Goal: Task Accomplishment & Management: Manage account settings

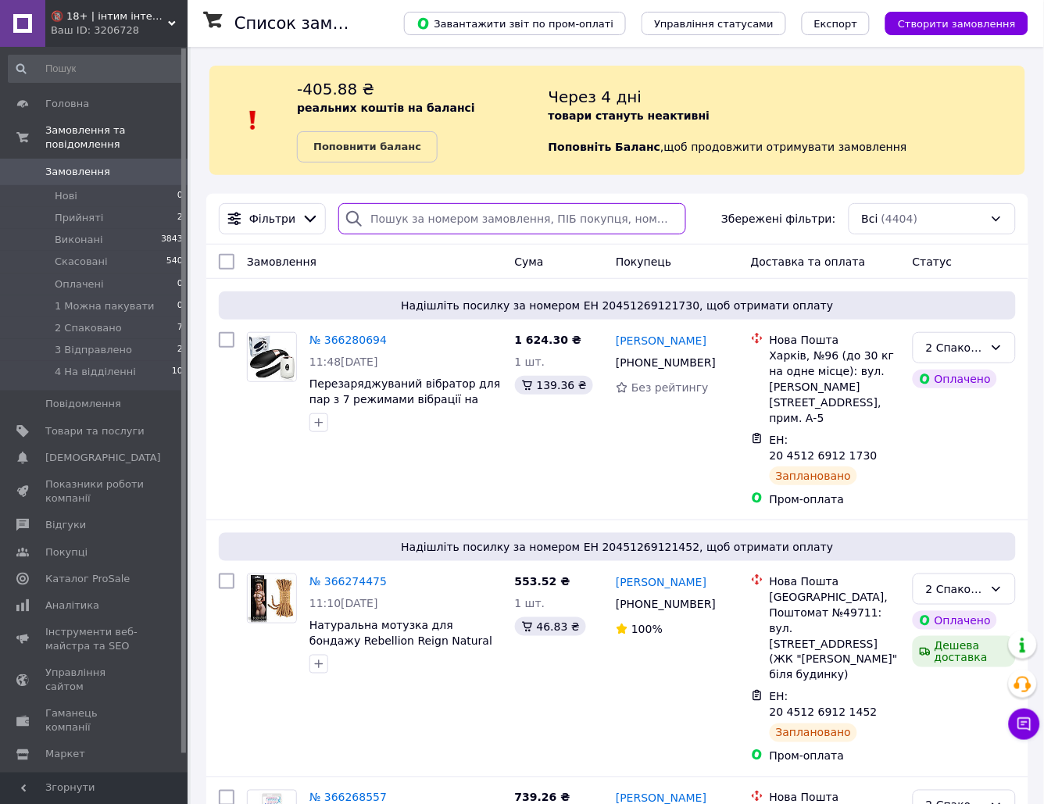
click at [443, 213] on input "search" at bounding box center [511, 218] width 347 height 31
paste input "366097880"
type input "366097880"
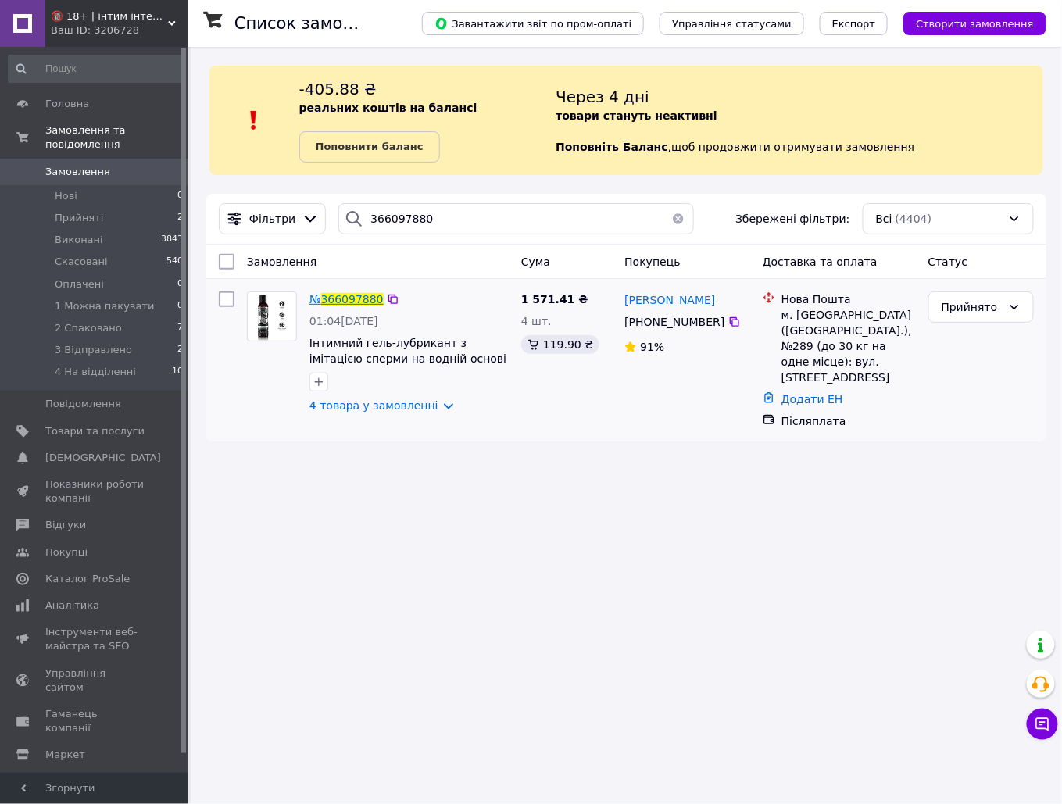
click at [345, 302] on span "366097880" at bounding box center [352, 299] width 63 height 13
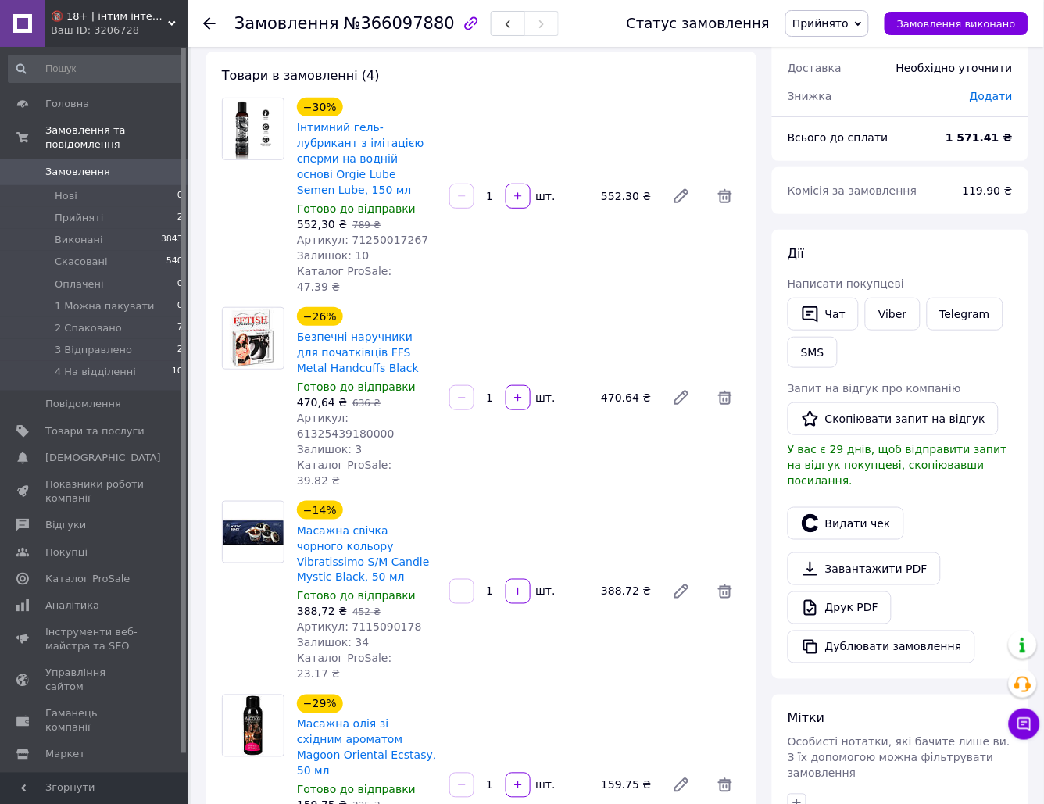
scroll to position [235, 0]
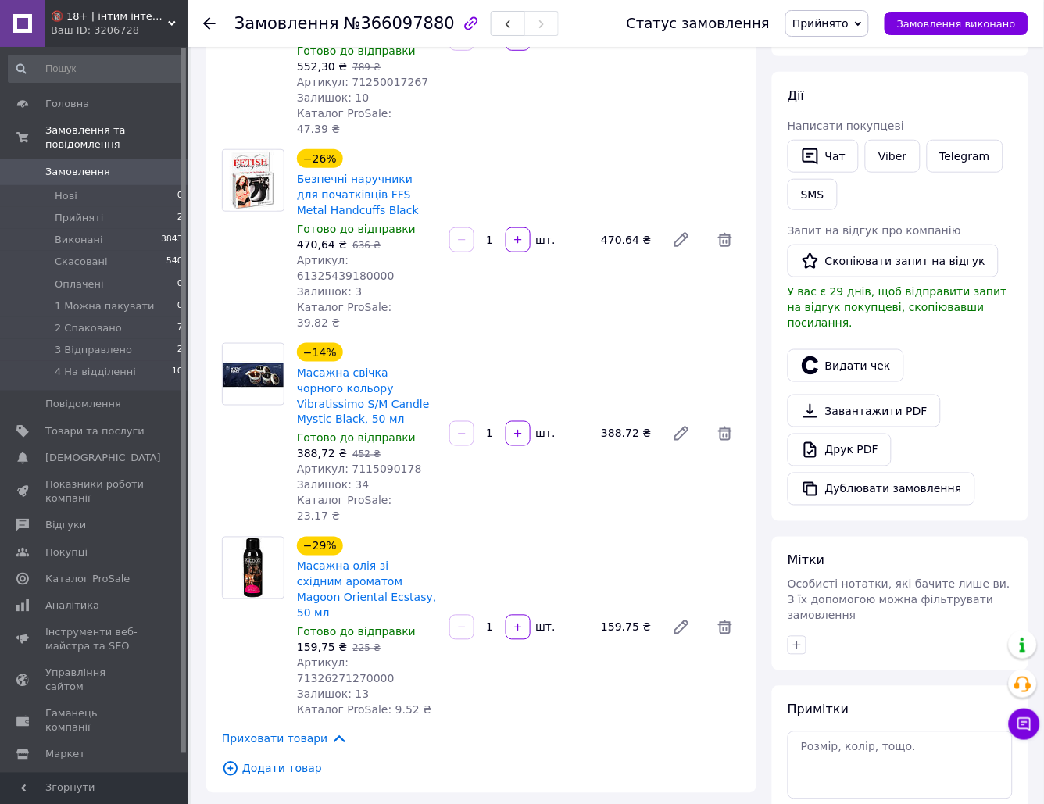
click at [697, 261] on div "−26% Безпечні наручники для початківців FFS Metal Handcuffs Black Готово до від…" at bounding box center [519, 240] width 457 height 188
click at [51, 165] on span "Замовлення" at bounding box center [77, 172] width 65 height 14
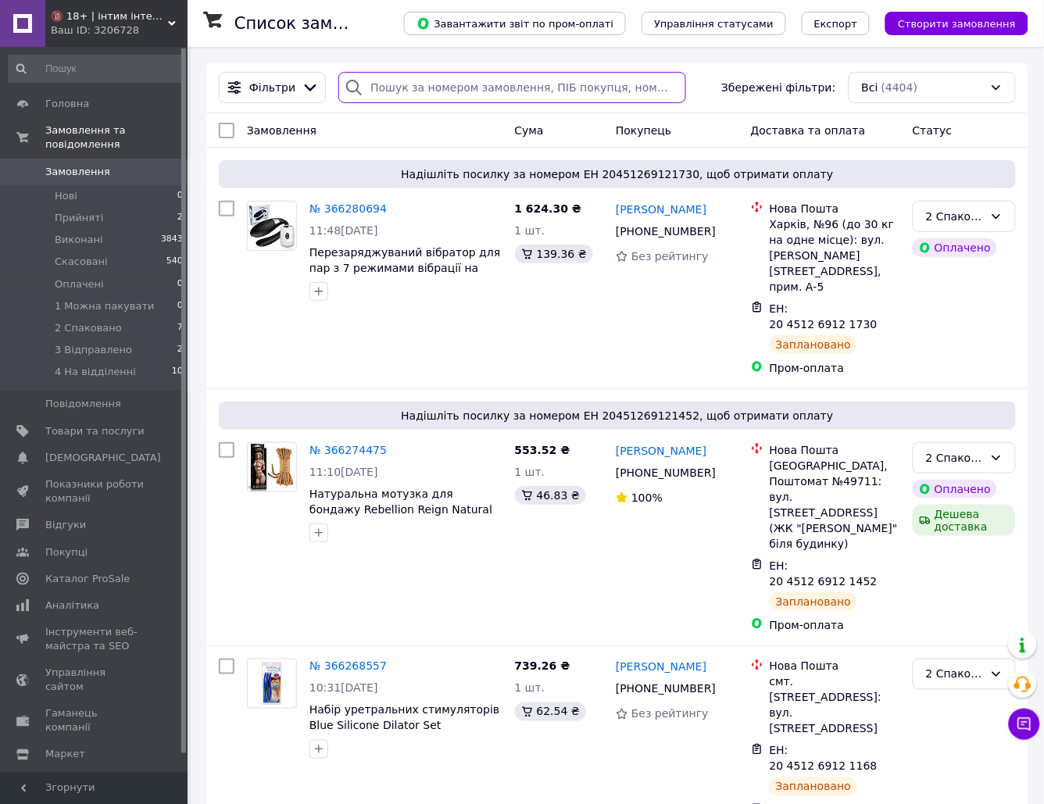
click at [574, 91] on input "search" at bounding box center [511, 87] width 347 height 31
paste input "366172887"
type input "366172887"
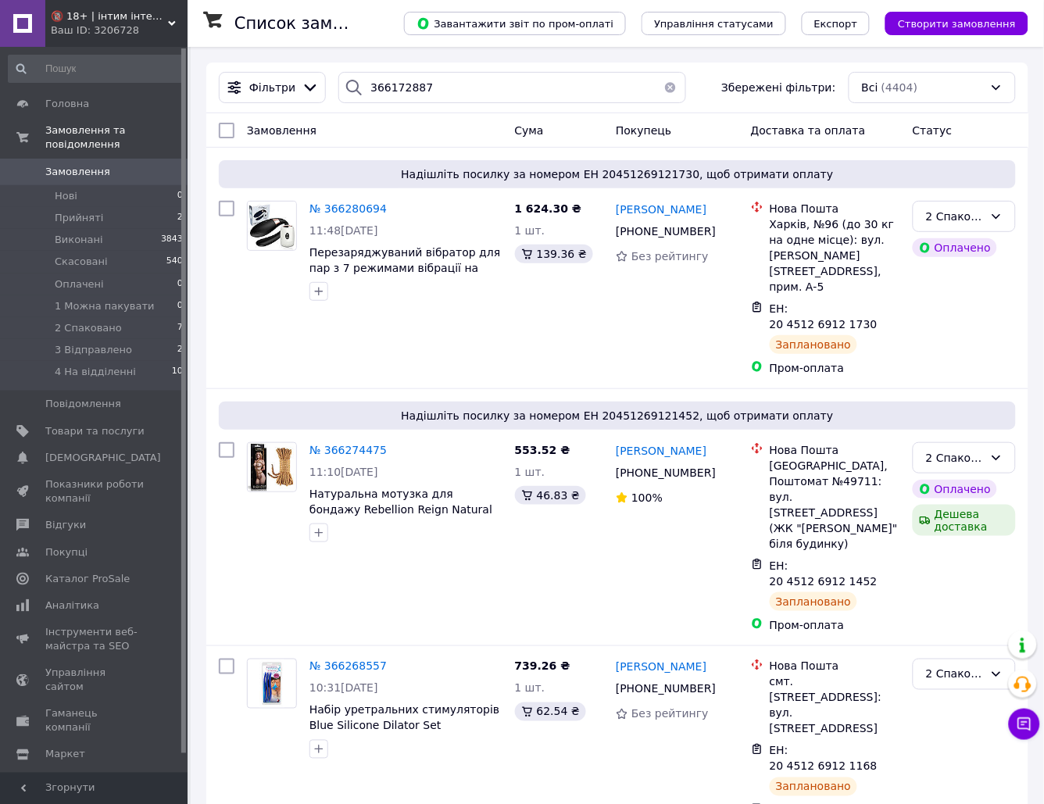
click at [373, 12] on div "Список замовлень" at bounding box center [304, 23] width 138 height 47
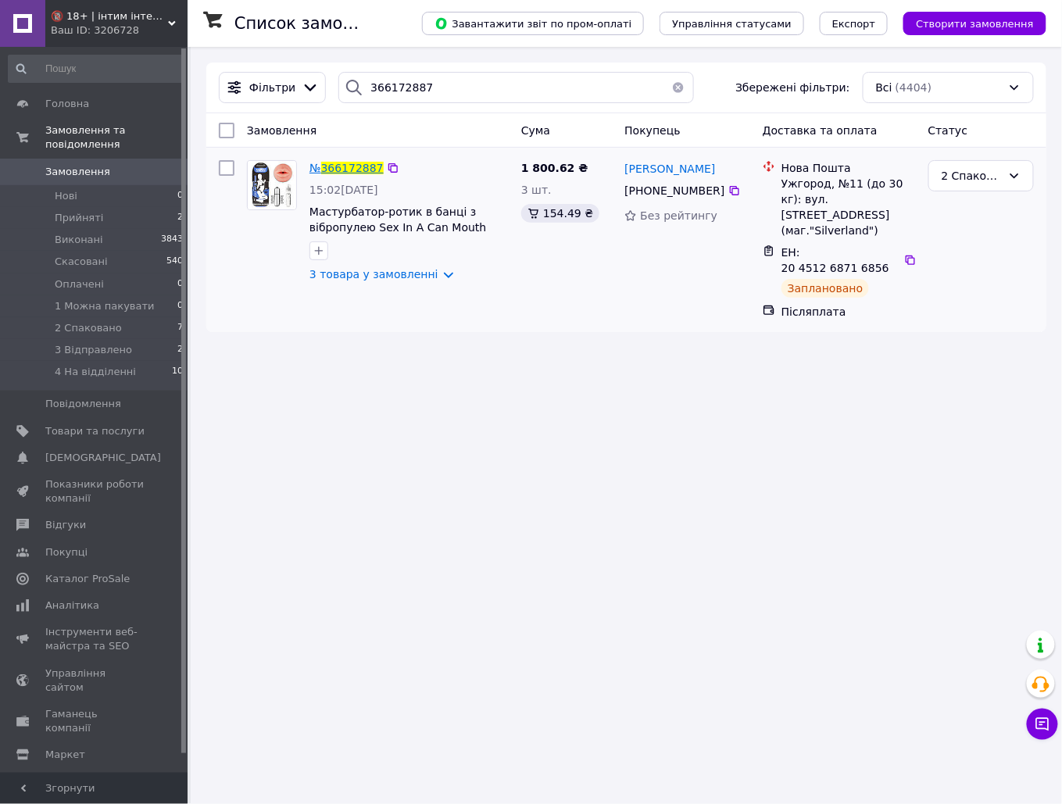
click at [373, 169] on span "366172887" at bounding box center [352, 168] width 63 height 13
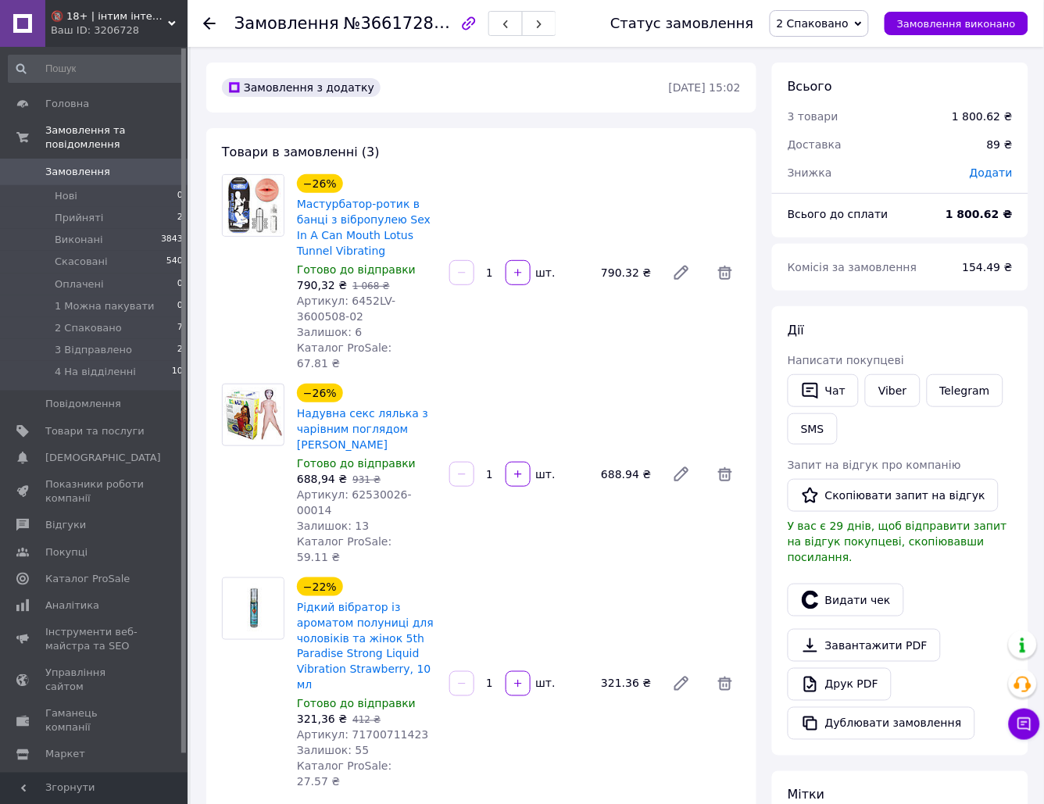
click at [528, 349] on div "−26% Мастурбатор-ротик в банці з вібропулею Sex In A Can Mouth Lotus Tunnel Vib…" at bounding box center [519, 272] width 457 height 203
click at [109, 165] on span "Замовлення" at bounding box center [94, 172] width 99 height 14
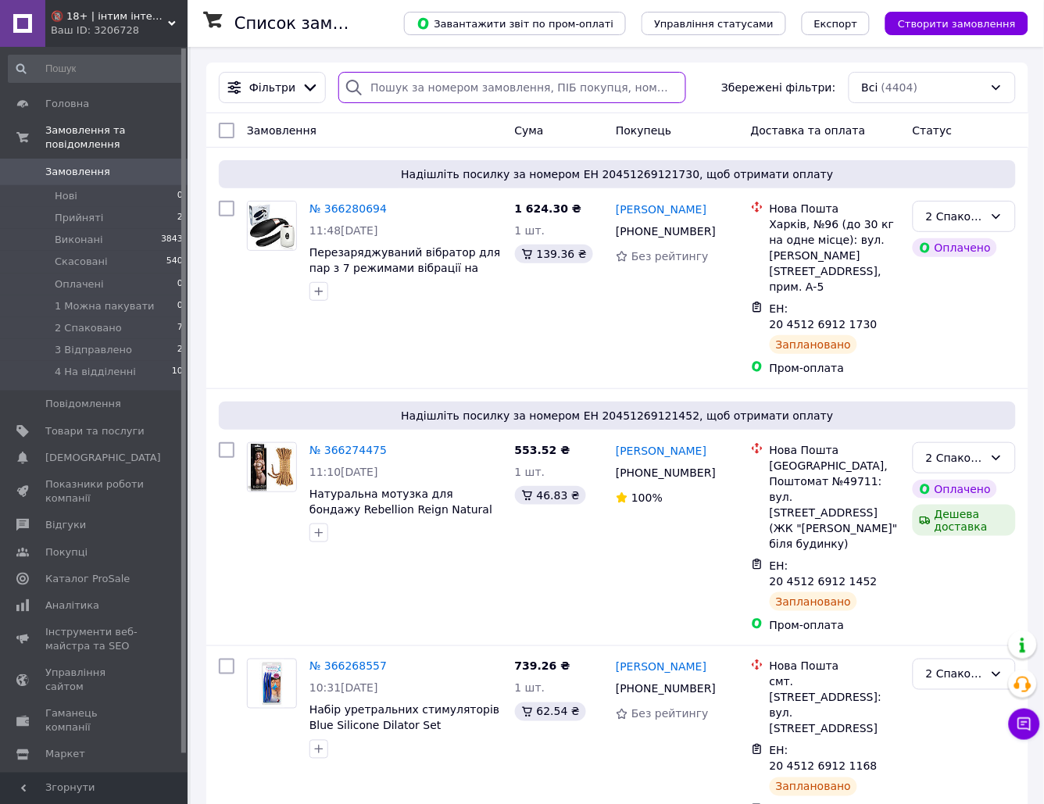
click at [463, 92] on input "search" at bounding box center [511, 87] width 347 height 31
paste input "366229633"
type input "366229633"
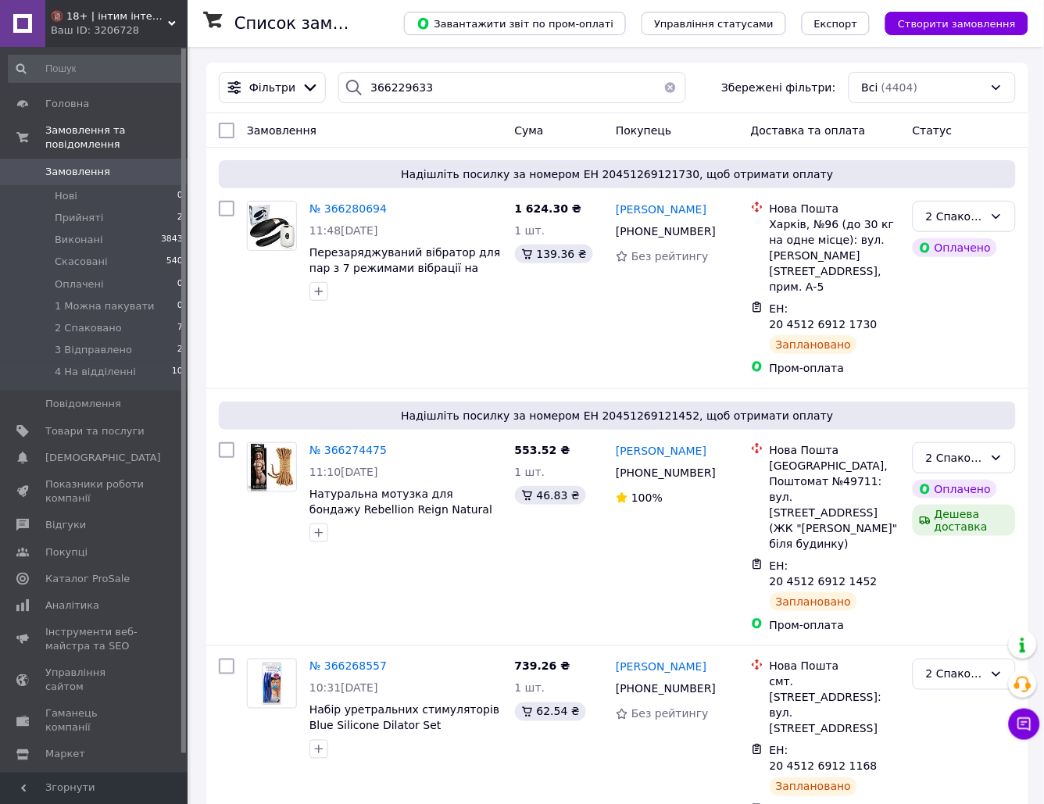
click at [373, 22] on div "Список замовлень" at bounding box center [304, 23] width 138 height 47
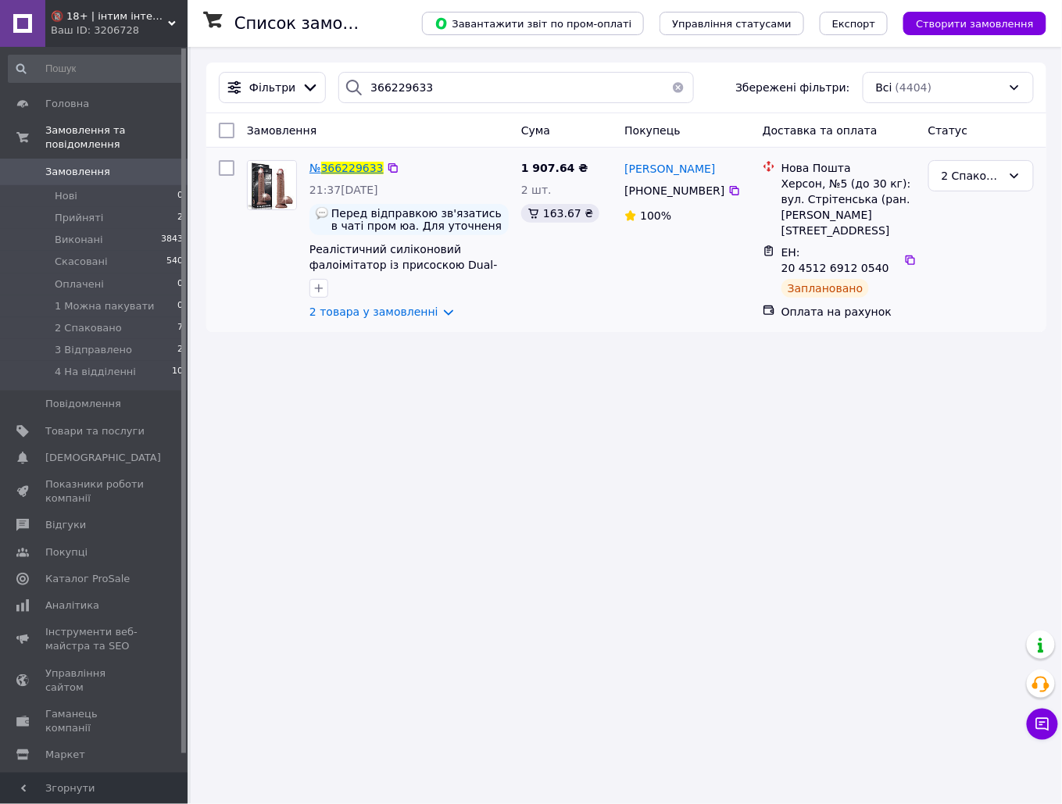
click at [338, 169] on span "366229633" at bounding box center [352, 168] width 63 height 13
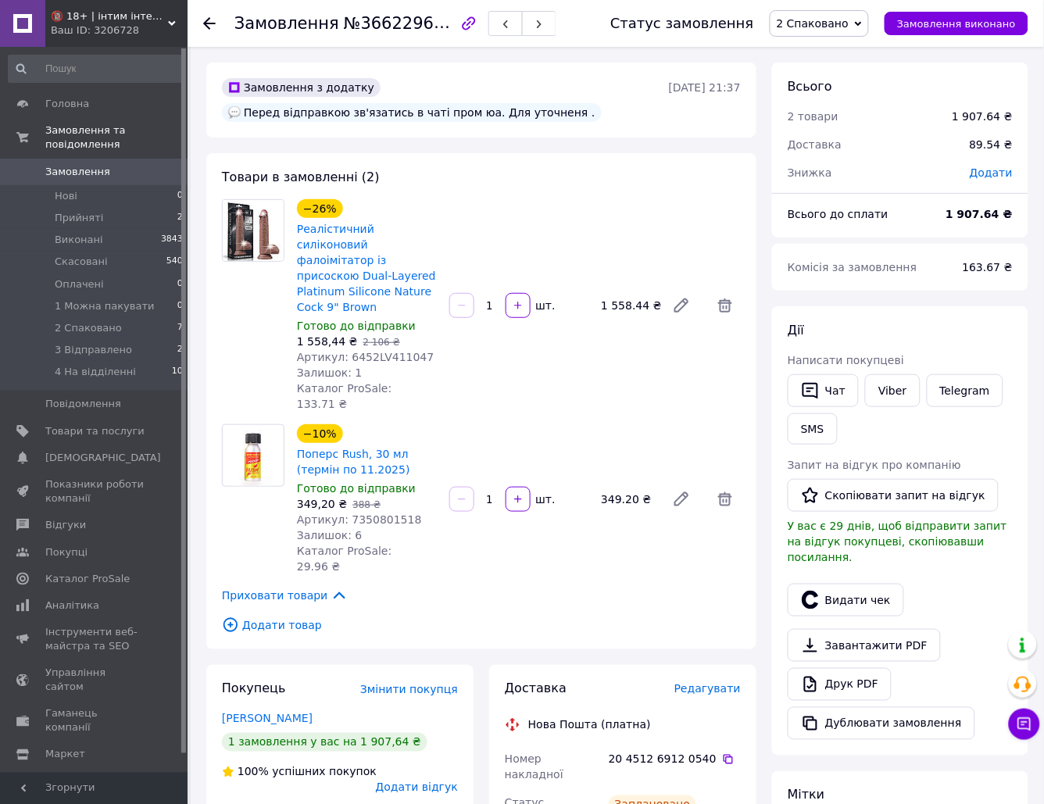
drag, startPoint x: 625, startPoint y: 345, endPoint x: 616, endPoint y: 342, distance: 9.9
click at [625, 345] on div "−26% Реалістичний силіконовий фалоімітатор із присоскою Dual-Layered Platinum S…" at bounding box center [519, 305] width 457 height 219
click at [101, 165] on span "Замовлення" at bounding box center [77, 172] width 65 height 14
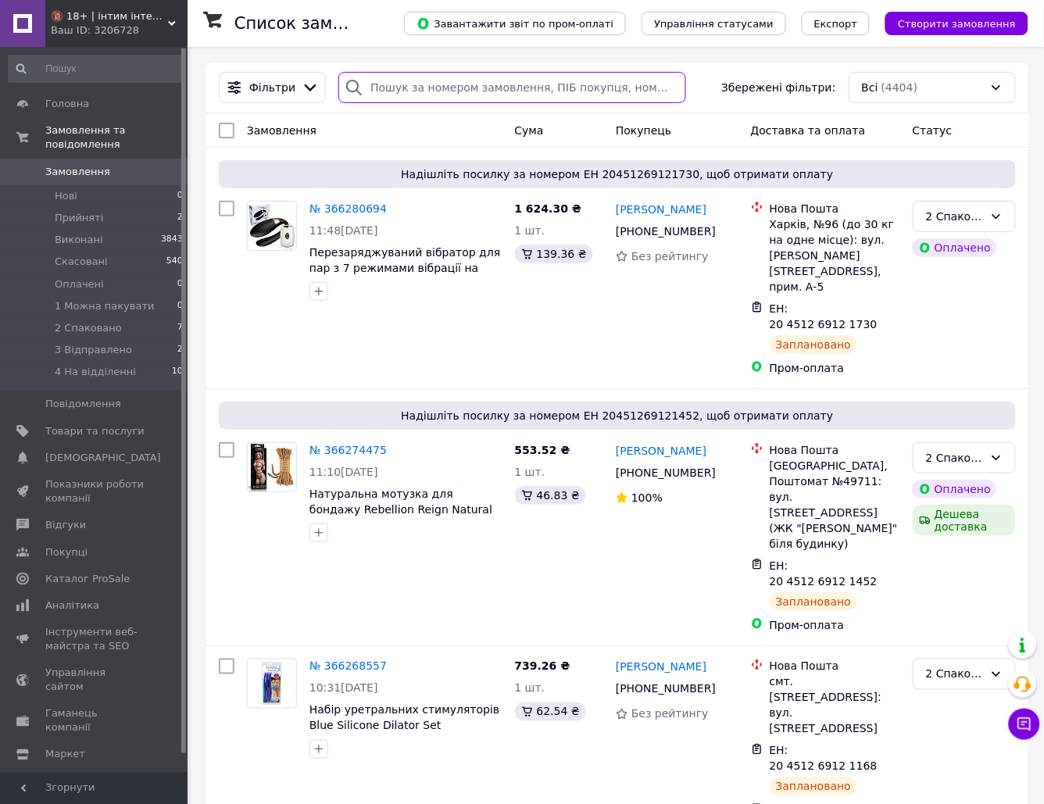
click at [495, 91] on input "search" at bounding box center [511, 87] width 347 height 31
paste input "366246105"
type input "366246105"
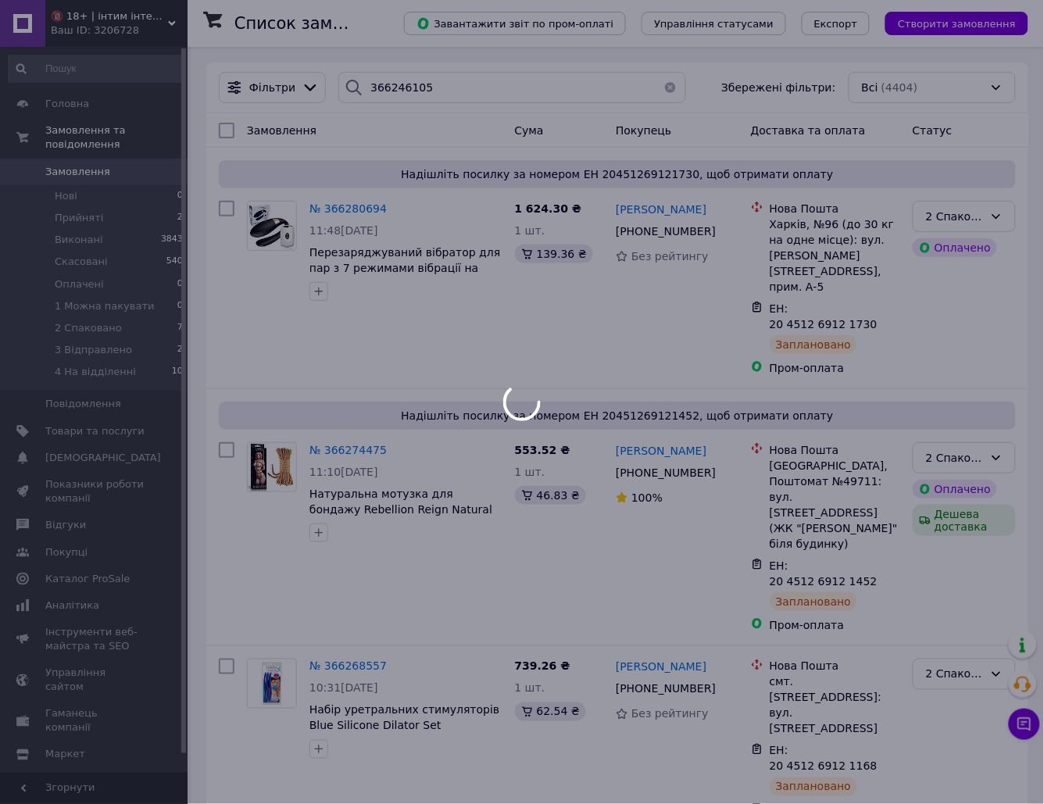
click at [373, 31] on div "Список замовлень" at bounding box center [304, 23] width 138 height 47
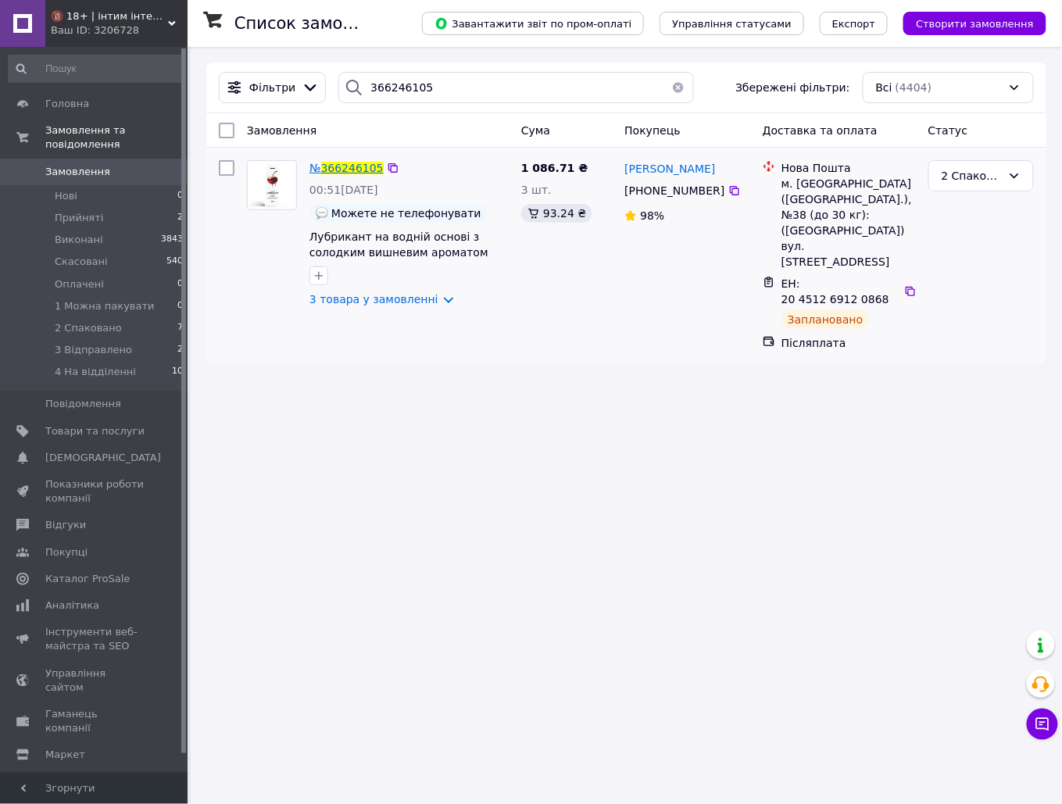
click at [359, 167] on span "366246105" at bounding box center [352, 168] width 63 height 13
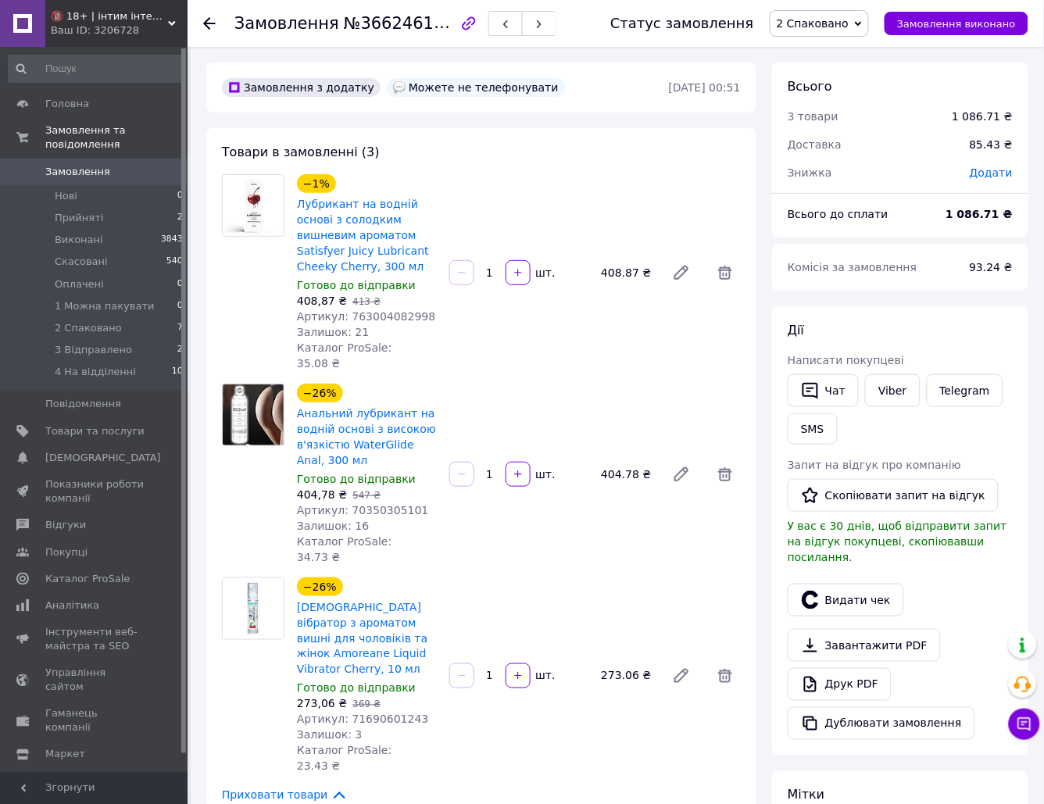
click at [116, 165] on span "Замовлення" at bounding box center [94, 172] width 99 height 14
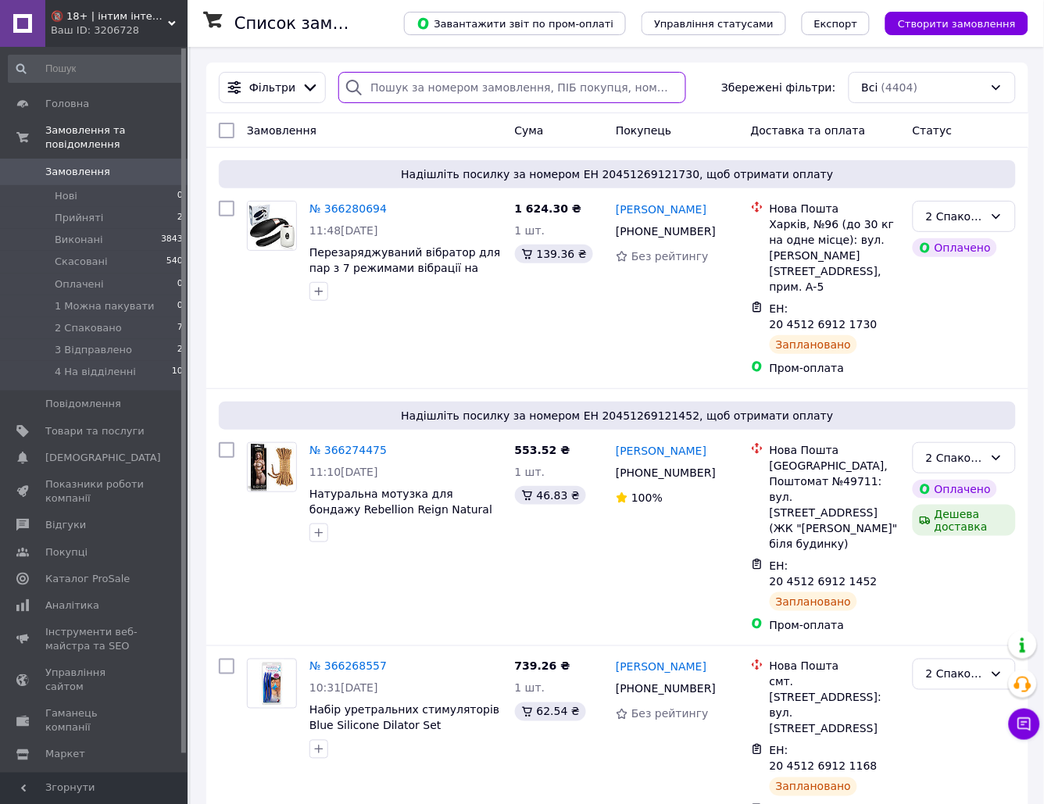
click at [428, 93] on input "search" at bounding box center [511, 87] width 347 height 31
paste input "366080433"
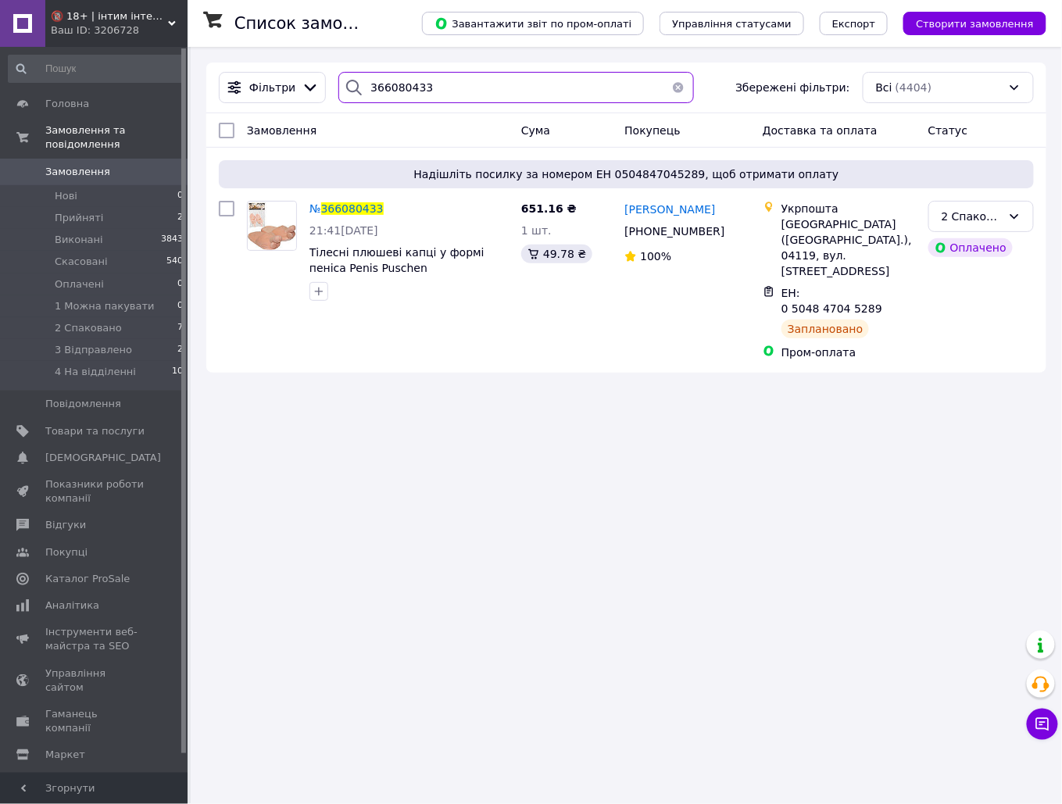
click at [462, 88] on input "366080433" at bounding box center [516, 87] width 356 height 31
paste input "97880"
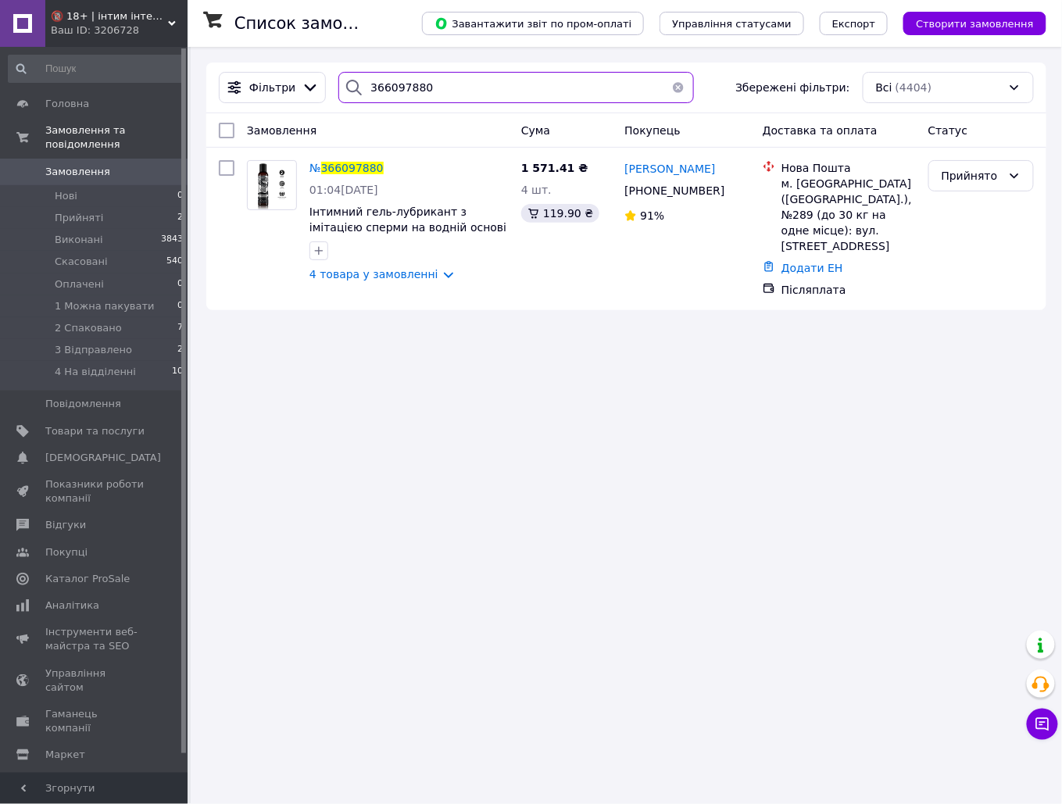
click at [467, 73] on input "366097880" at bounding box center [516, 87] width 356 height 31
click at [459, 88] on input "366097880" at bounding box center [516, 87] width 356 height 31
paste input "172887"
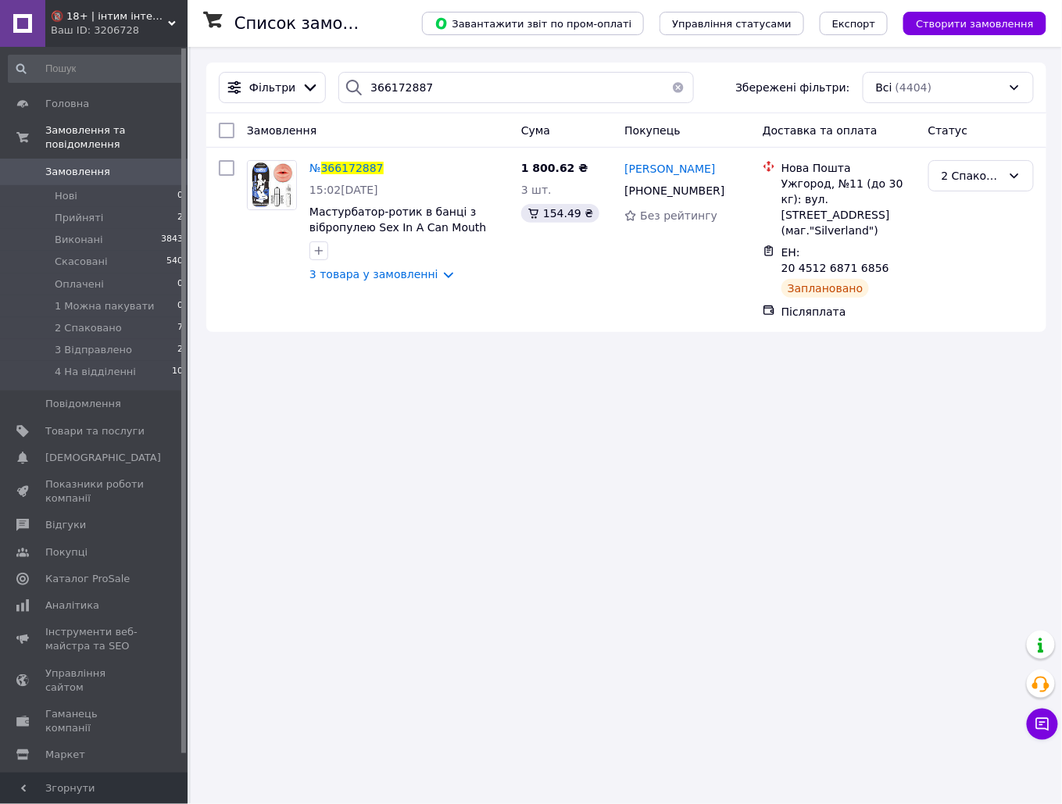
click at [458, 107] on div "Фільтри 366172887 Збережені фільтри: Всі (4404)" at bounding box center [626, 88] width 840 height 51
click at [451, 83] on input "366172887" at bounding box center [516, 87] width 356 height 31
paste input "223134"
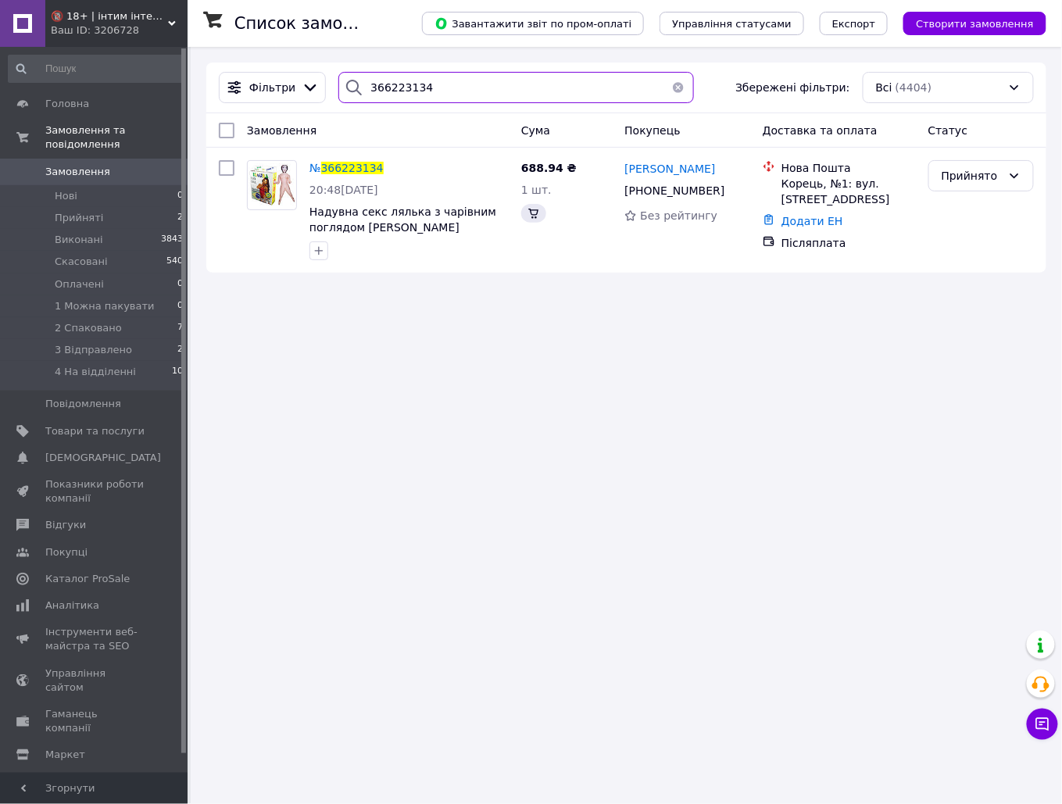
click at [452, 83] on input "366223134" at bounding box center [516, 87] width 356 height 31
paste input "9633"
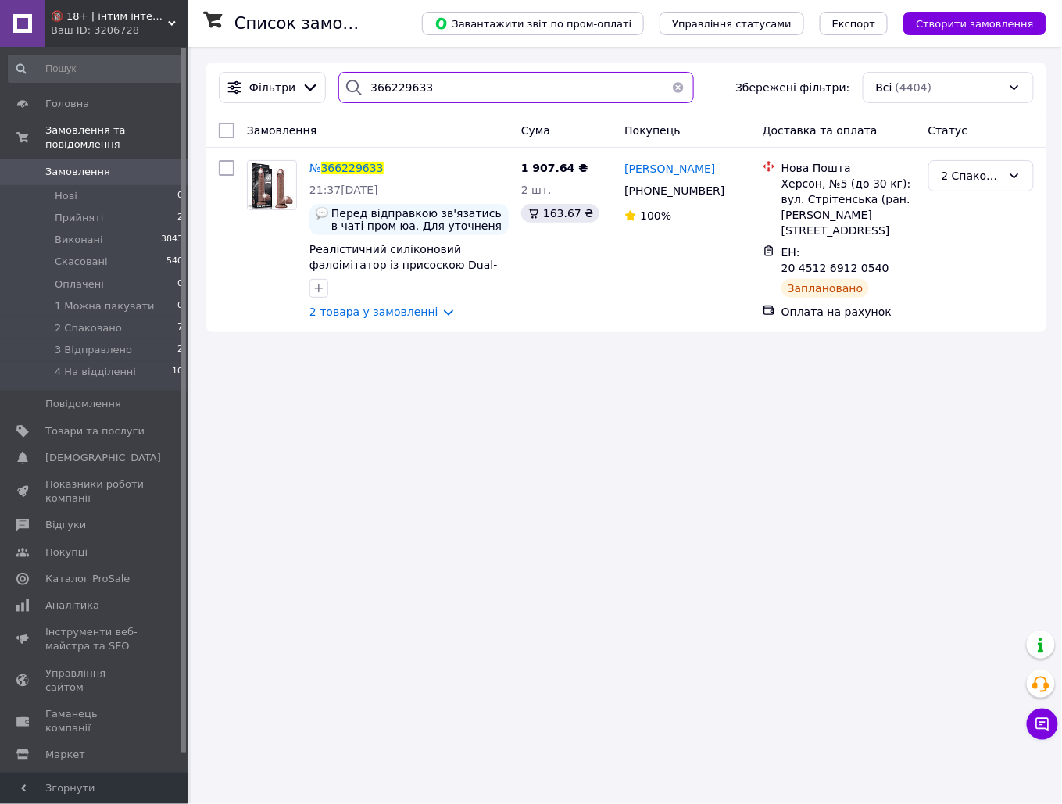
click at [454, 84] on input "366229633" at bounding box center [516, 87] width 356 height 31
paste input "46105"
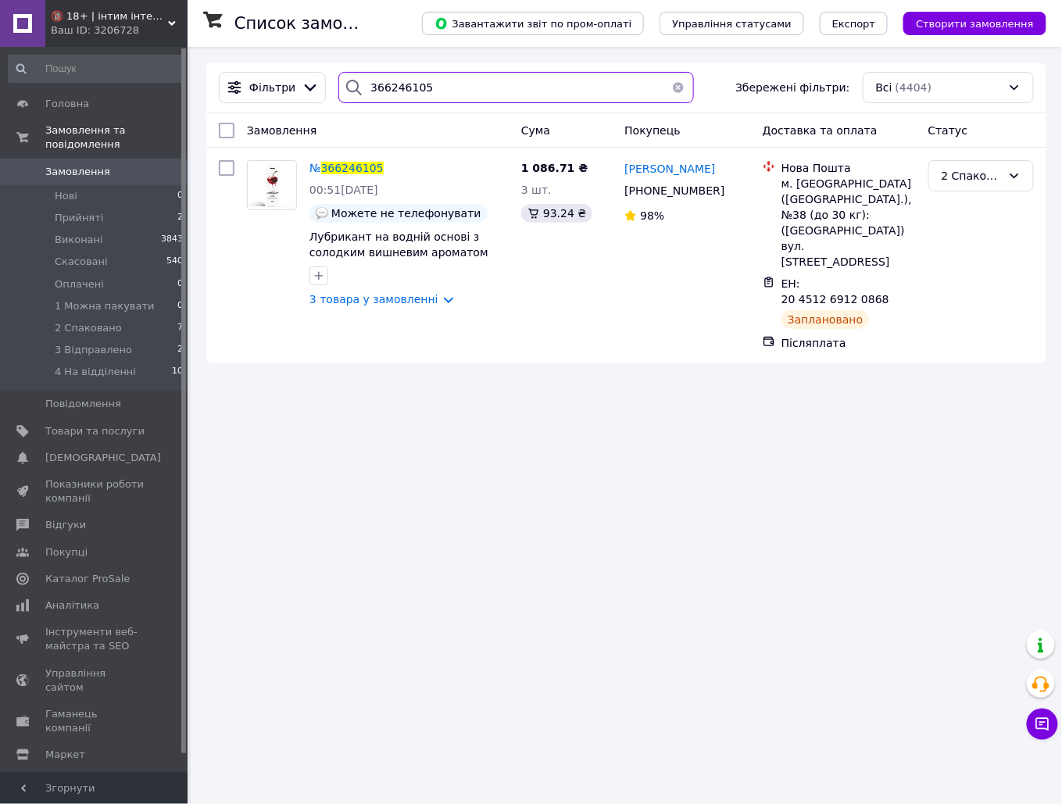
click at [426, 102] on input "366246105" at bounding box center [516, 87] width 356 height 31
paste input "68557"
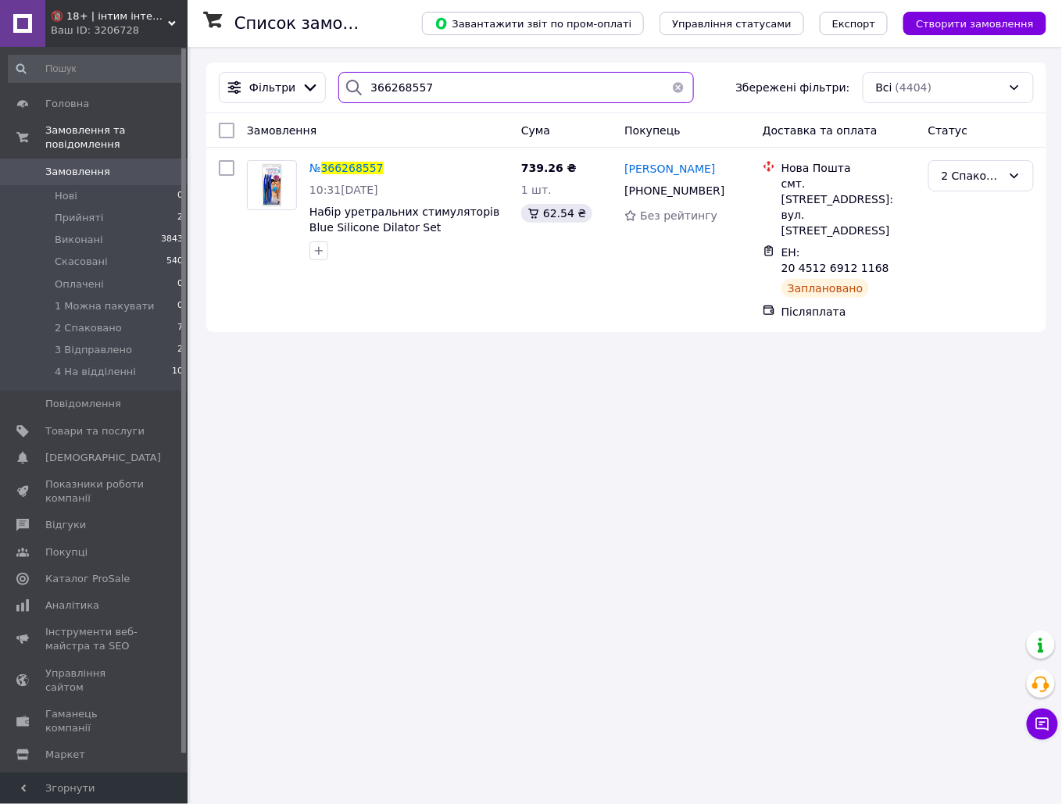
click at [508, 96] on input "366268557" at bounding box center [516, 87] width 356 height 31
paste input "74475"
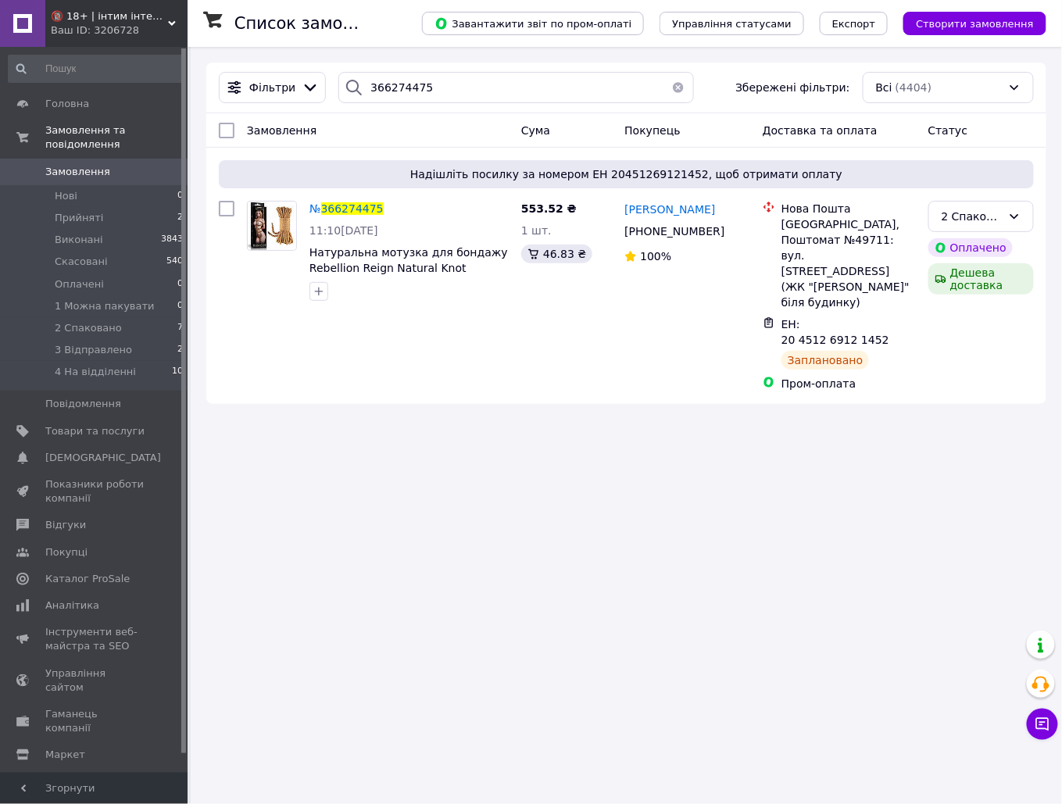
click at [405, 107] on div "Фільтри 366274475 Збережені фільтри: Всі (4404)" at bounding box center [626, 88] width 840 height 51
click at [411, 96] on input "366274475" at bounding box center [516, 87] width 356 height 31
paste input "80694"
click at [411, 96] on input "366280694" at bounding box center [516, 87] width 356 height 31
click at [598, 548] on div "Список замовлень Завантажити звіт по пром-оплаті Управління статусами Експорт С…" at bounding box center [627, 402] width 872 height 804
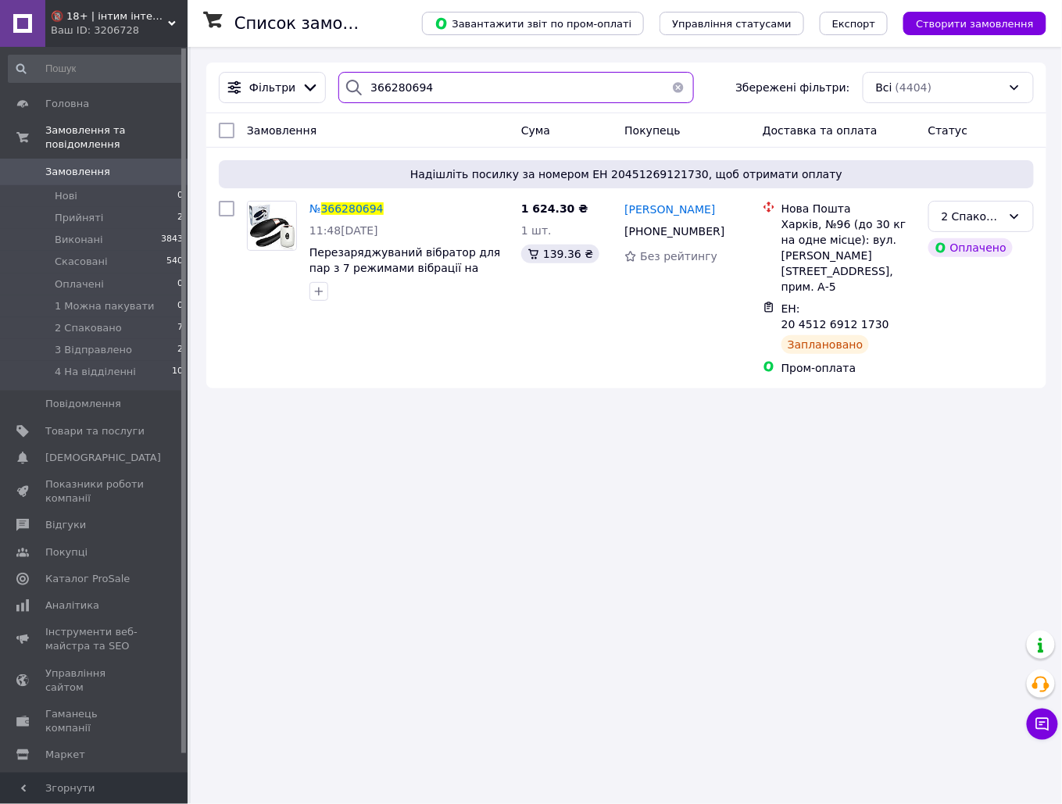
click at [417, 86] on input "366280694" at bounding box center [516, 87] width 356 height 31
paste input "5072989"
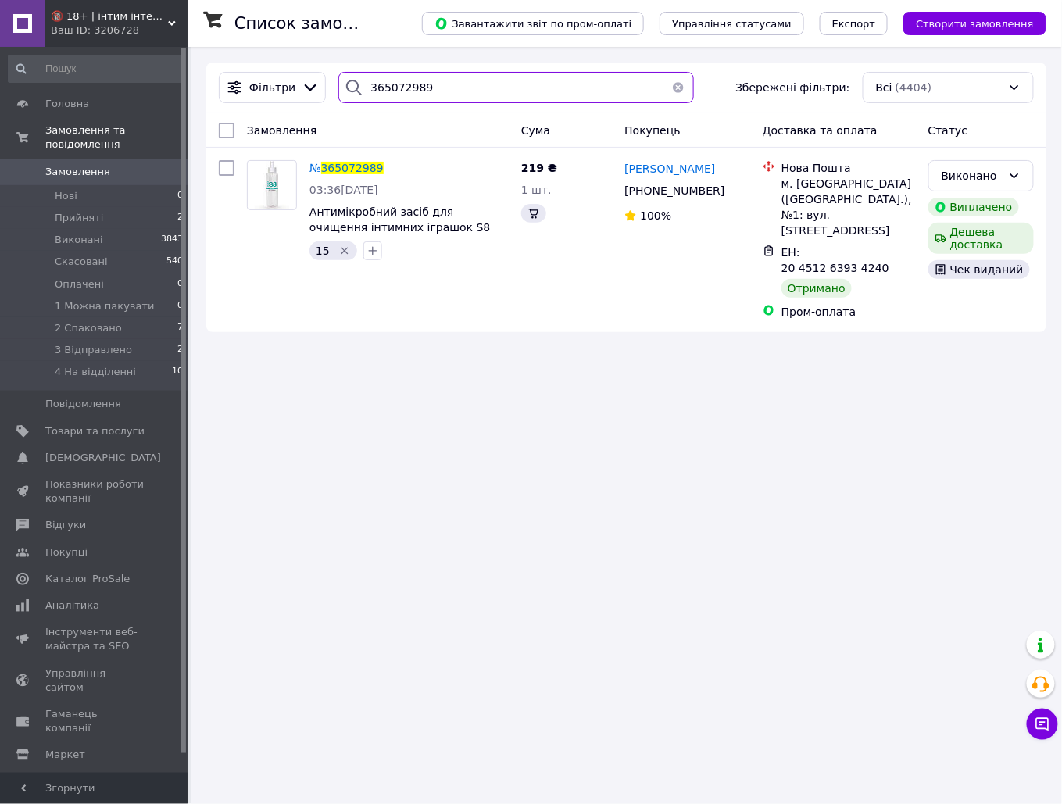
click at [535, 92] on input "365072989" at bounding box center [516, 87] width 356 height 31
click at [341, 249] on icon "Видалити мітку" at bounding box center [344, 251] width 7 height 7
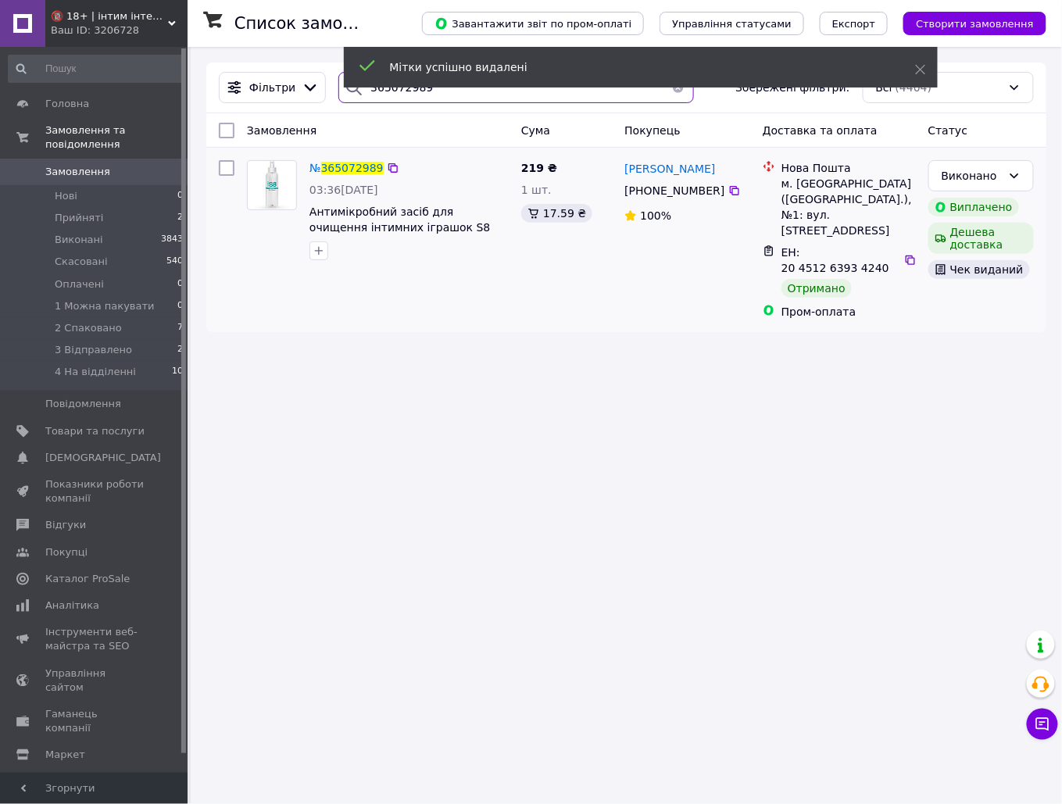
click at [425, 97] on input "365072989" at bounding box center [516, 87] width 356 height 31
paste input "87893"
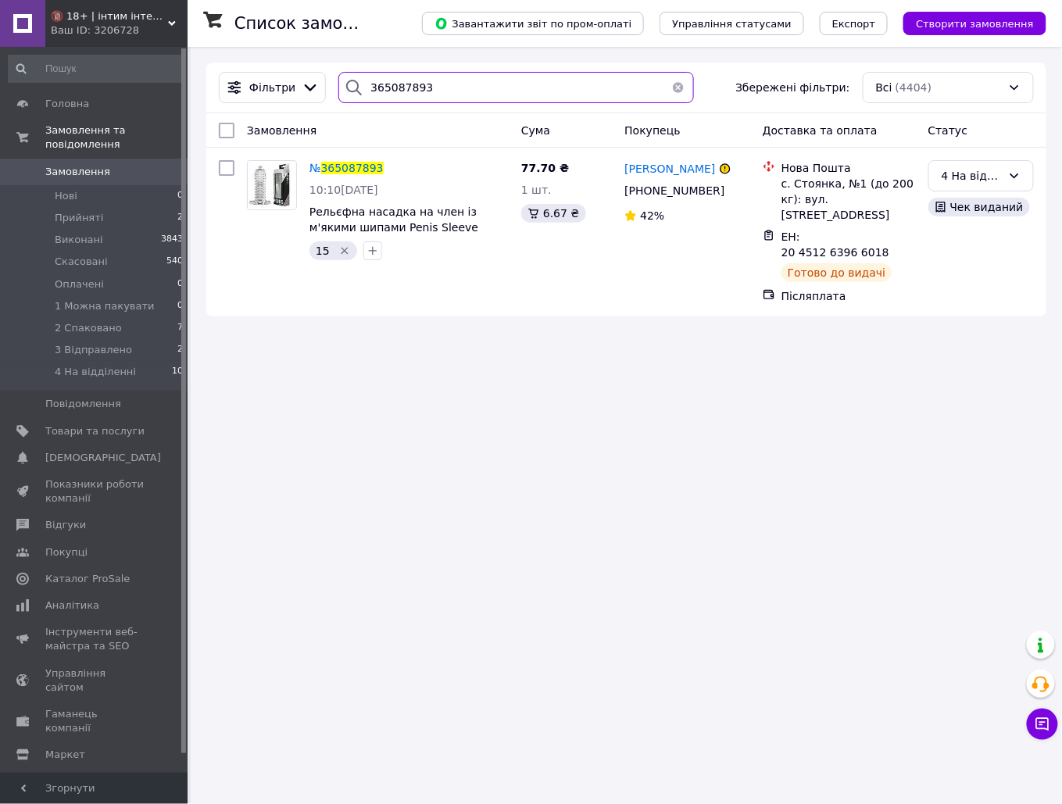
click at [500, 83] on input "365087893" at bounding box center [516, 87] width 356 height 31
paste input "9540"
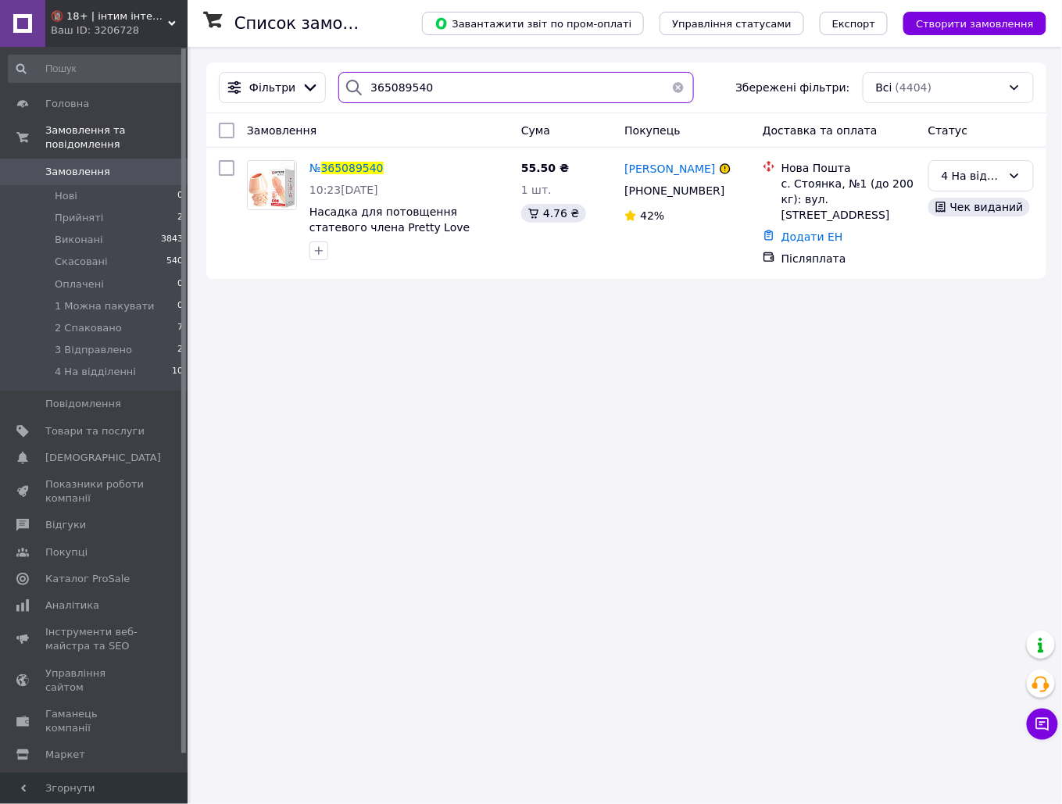
click at [509, 91] on input "365089540" at bounding box center [516, 87] width 356 height 31
paste input "130319"
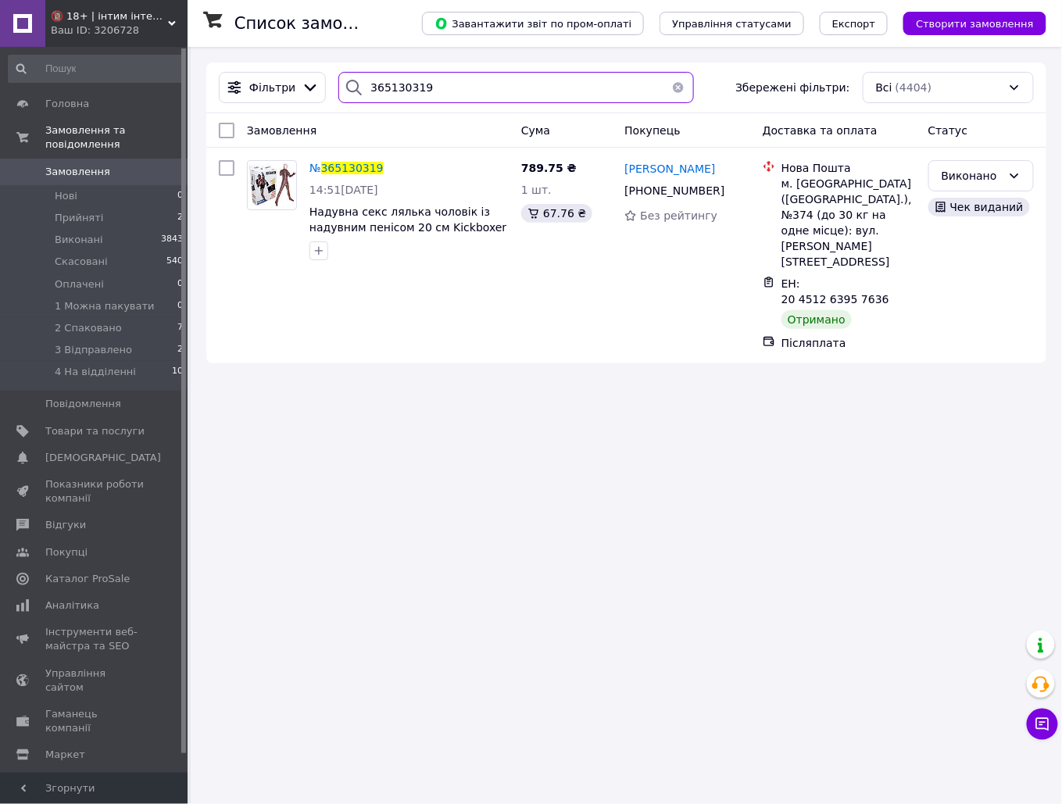
click at [498, 84] on input "365130319" at bounding box center [516, 87] width 356 height 31
paste input "42091"
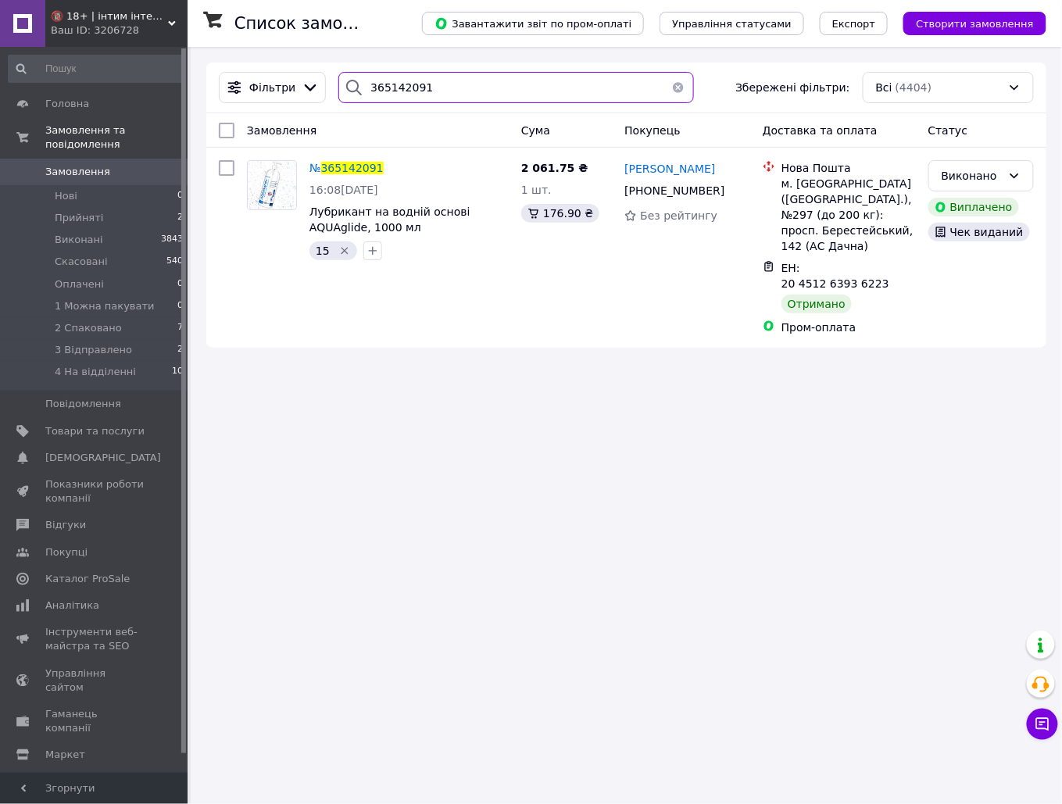
click at [444, 89] on input "365142091" at bounding box center [516, 87] width 356 height 31
click at [341, 255] on icon "Видалити мітку" at bounding box center [344, 251] width 7 height 7
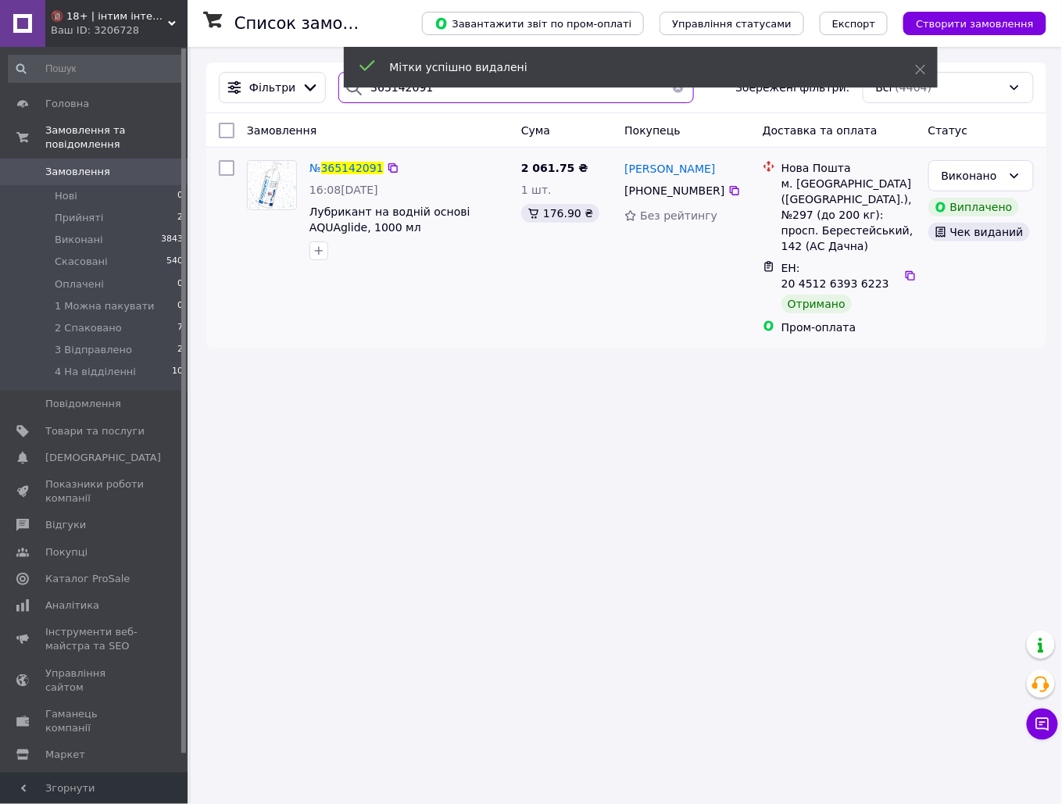
click at [438, 98] on input "365142091" at bounding box center [516, 87] width 356 height 31
paste input "30319"
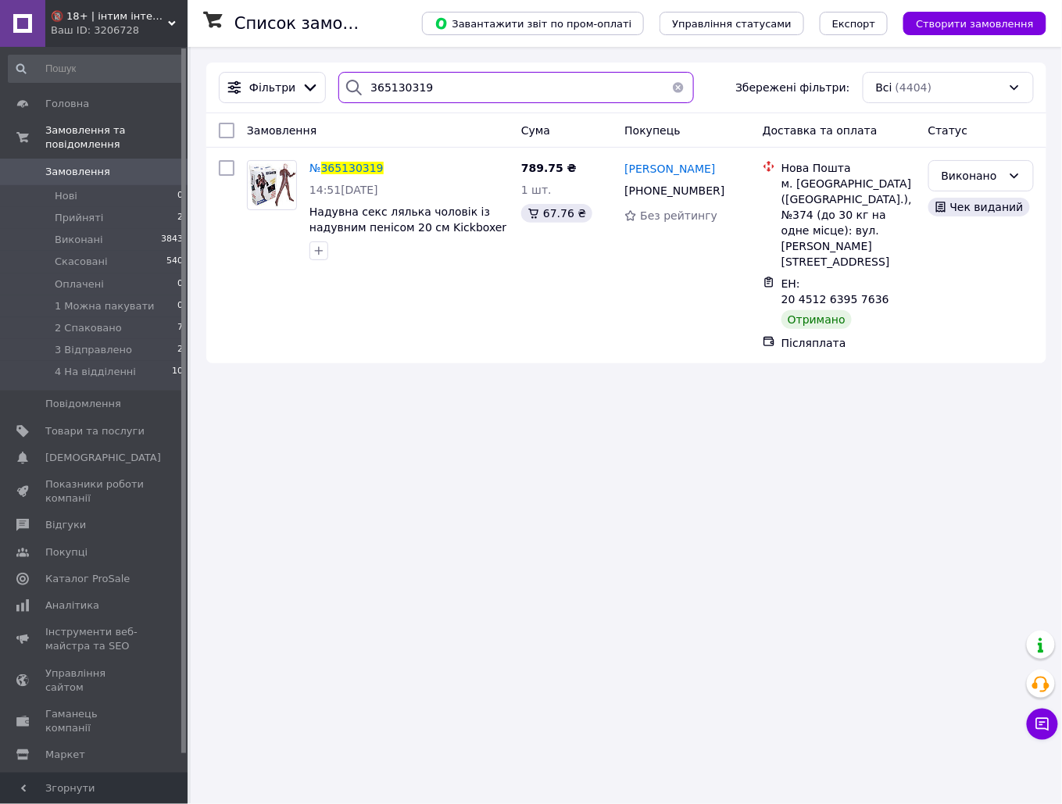
click at [457, 75] on input "365130319" at bounding box center [516, 87] width 356 height 31
click at [454, 77] on input "365130319" at bounding box center [516, 87] width 356 height 31
paste input "48691"
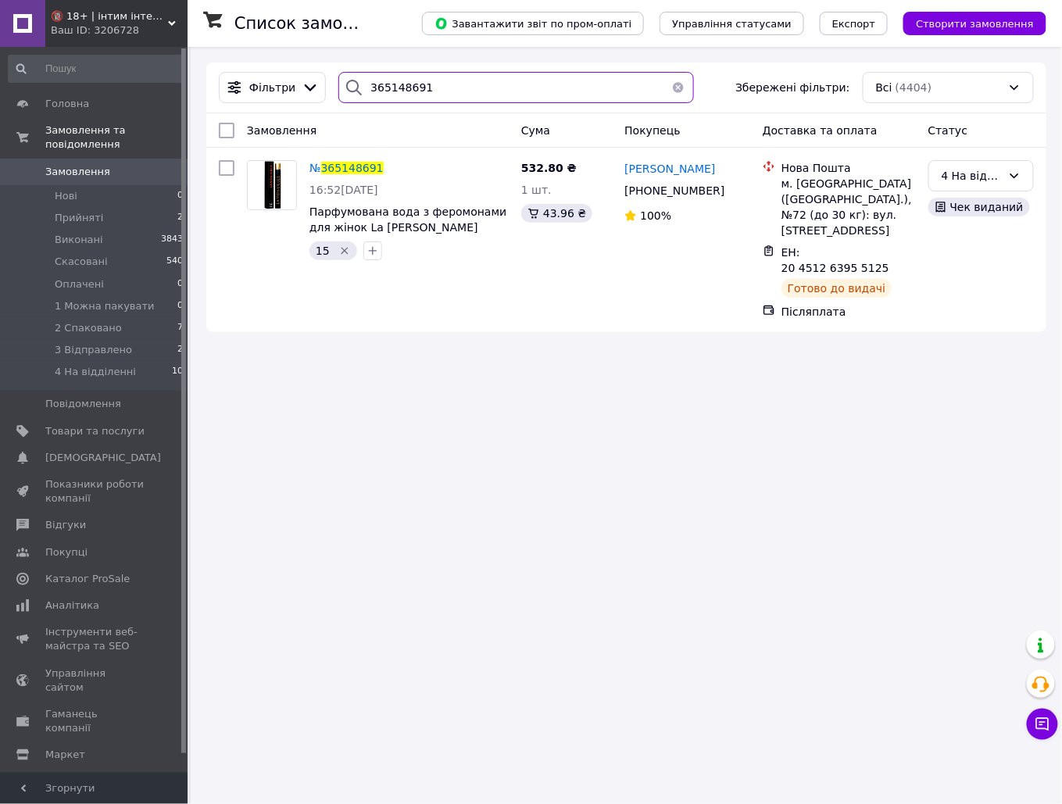
click at [418, 74] on input "365148691" at bounding box center [516, 87] width 356 height 31
paste input "639526"
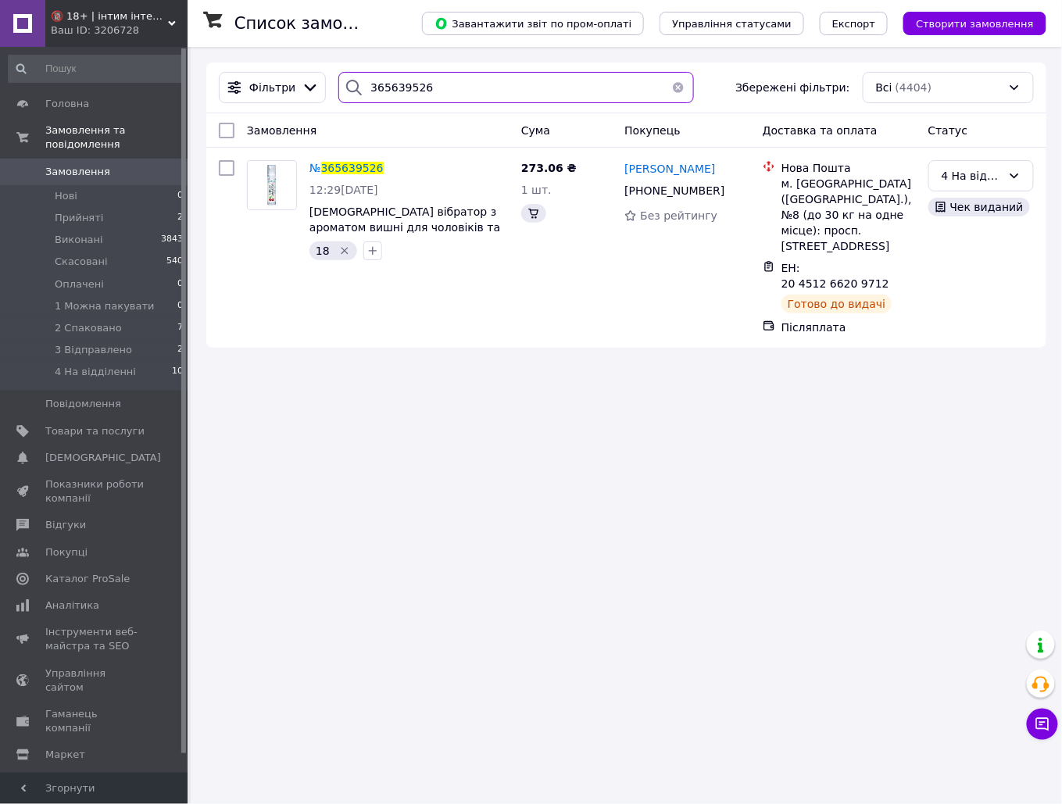
click at [484, 81] on input "365639526" at bounding box center [516, 87] width 356 height 31
paste input "94872"
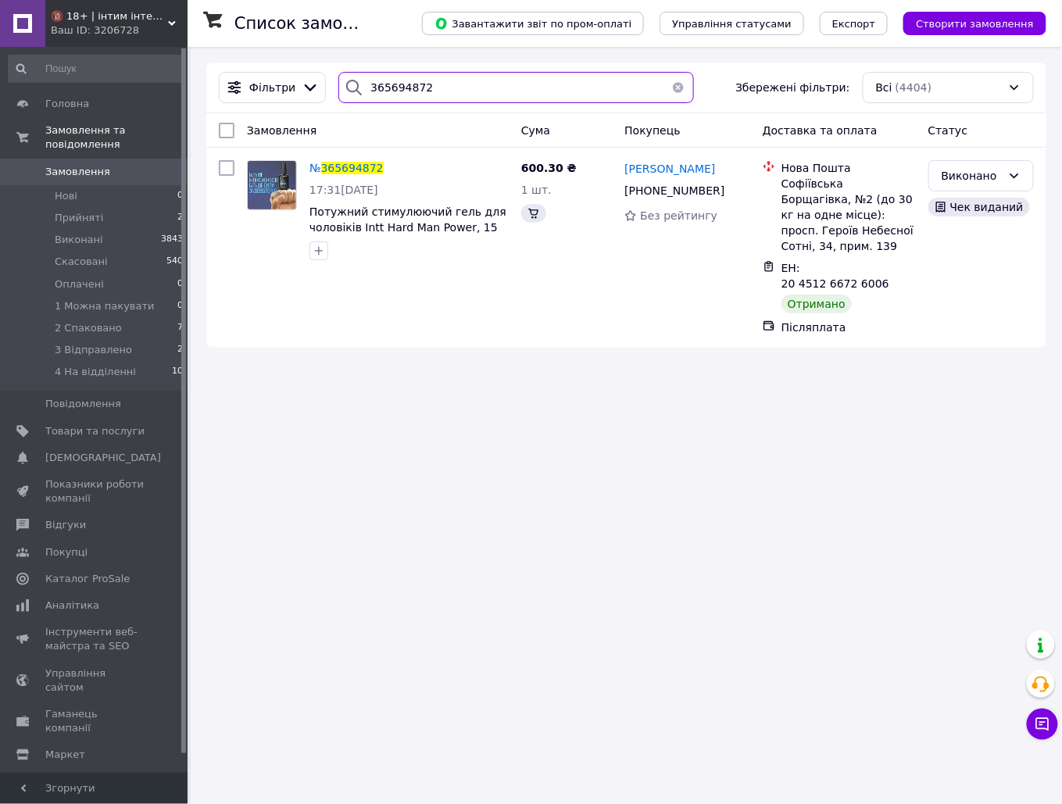
click at [470, 84] on input "365694872" at bounding box center [516, 87] width 356 height 31
paste input "745158"
click at [424, 87] on input "365745158" at bounding box center [516, 87] width 356 height 31
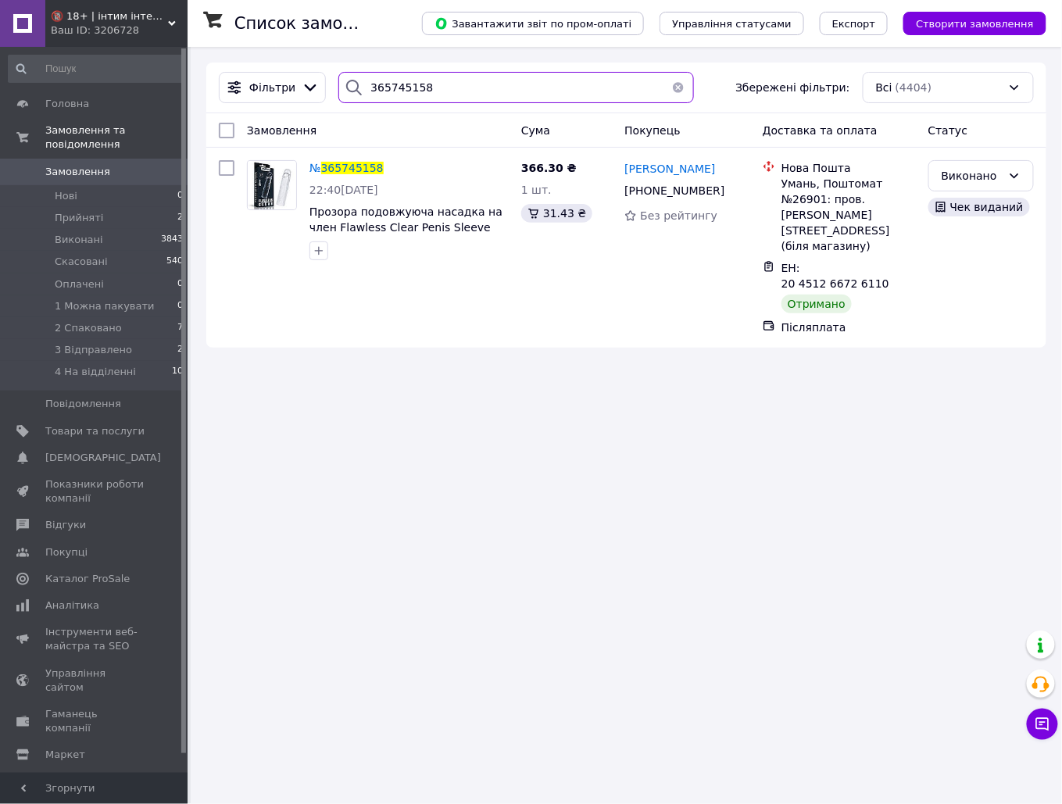
click at [424, 87] on input "365745158" at bounding box center [516, 87] width 356 height 31
paste input "822592"
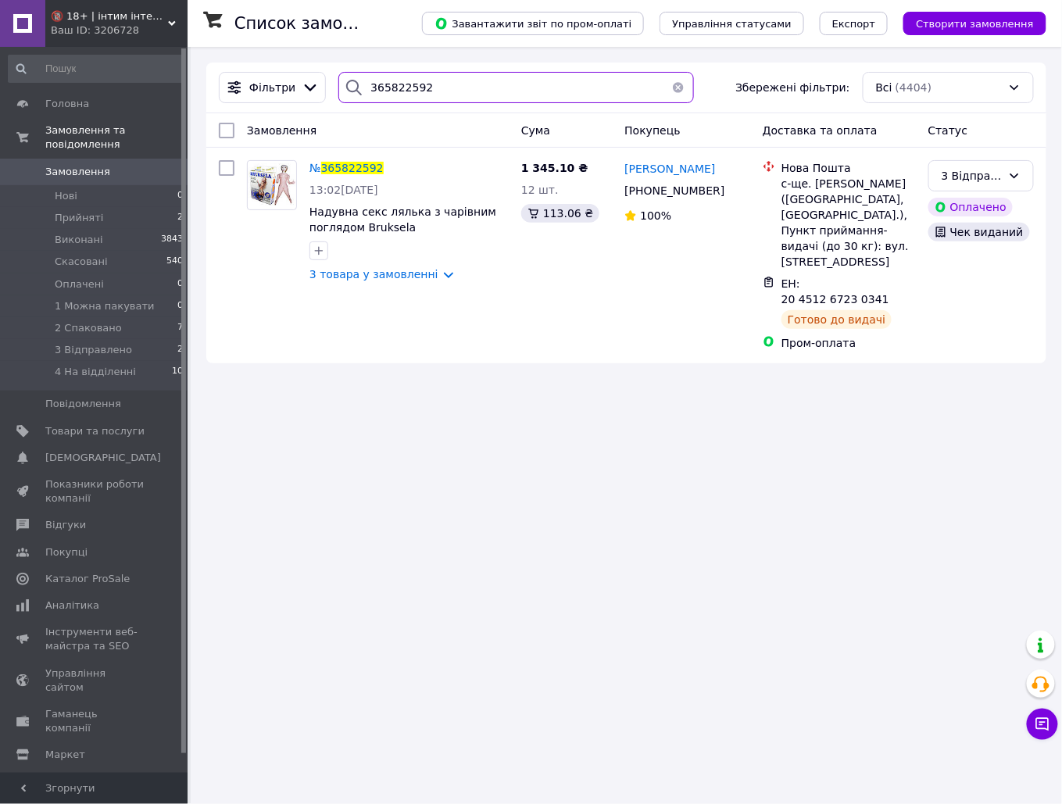
click at [421, 88] on input "365822592" at bounding box center [516, 87] width 356 height 31
paste input "38543"
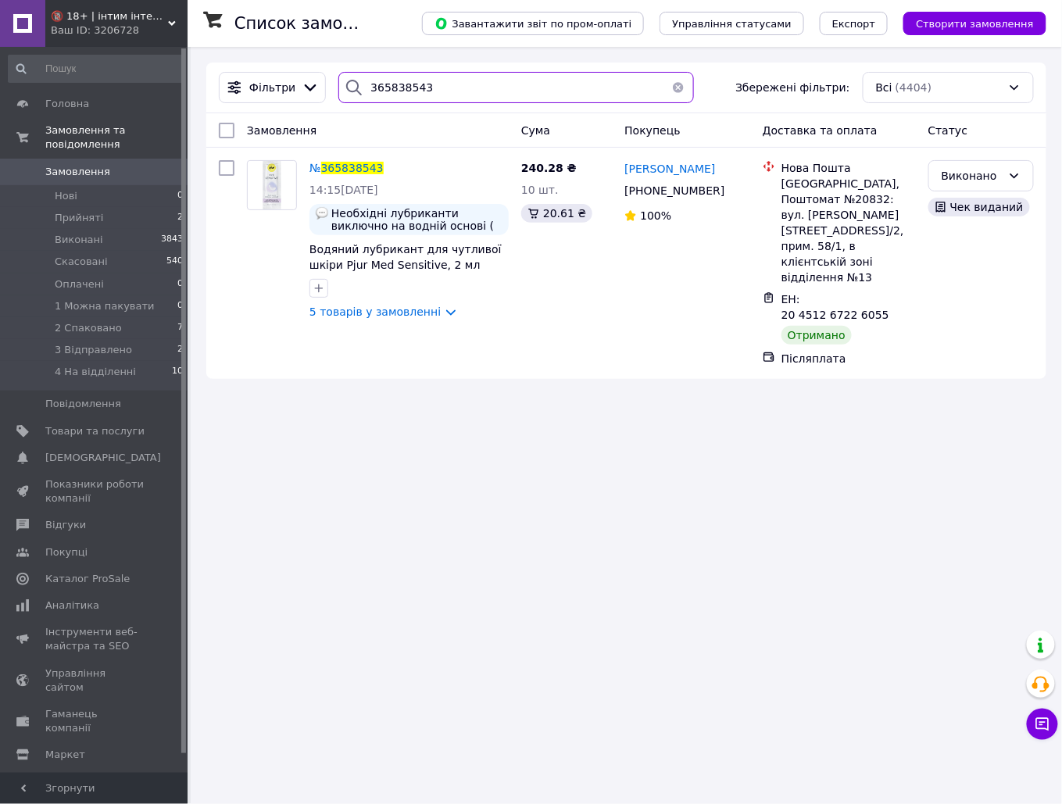
click at [513, 84] on input "365838543" at bounding box center [516, 87] width 356 height 31
paste input "52010"
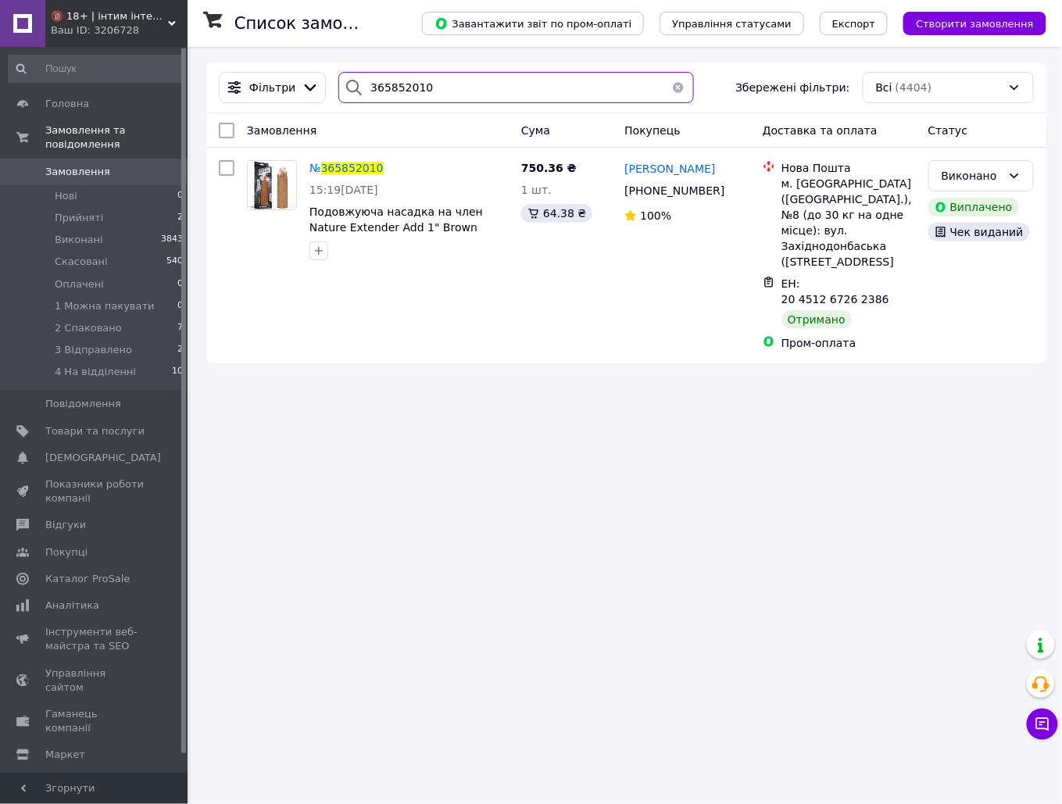
click at [439, 86] on input "365852010" at bounding box center [516, 87] width 356 height 31
paste input "61464"
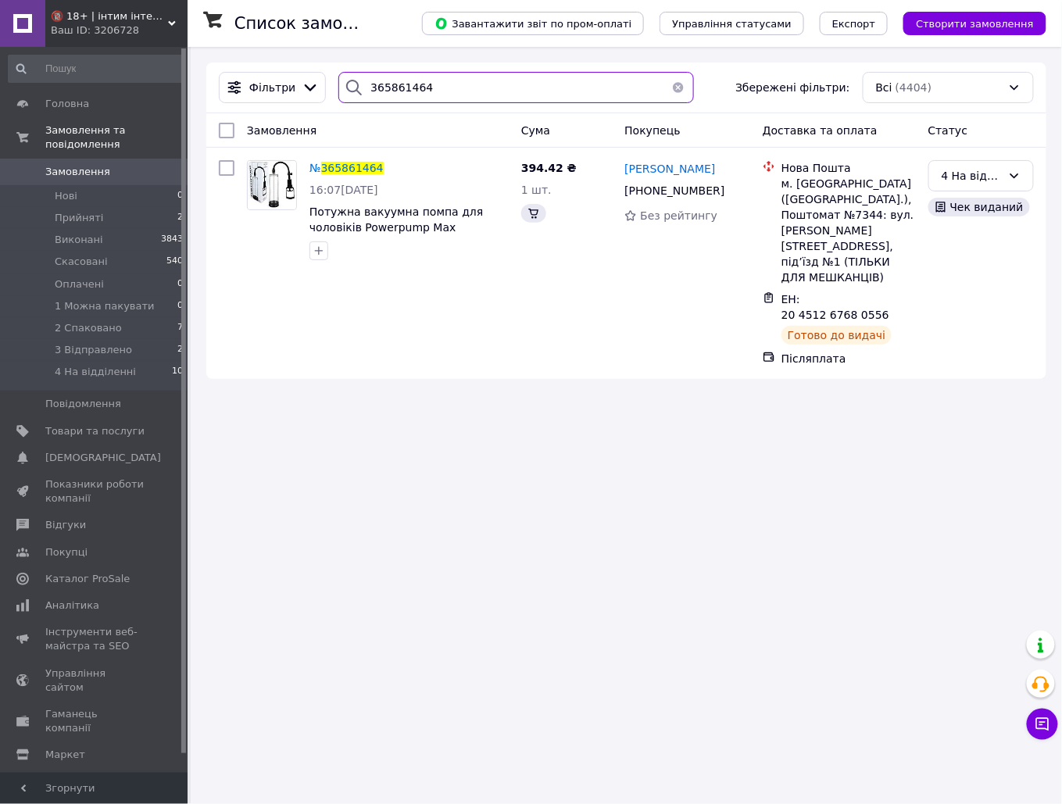
click at [451, 81] on input "365861464" at bounding box center [516, 87] width 356 height 31
paste input "970"
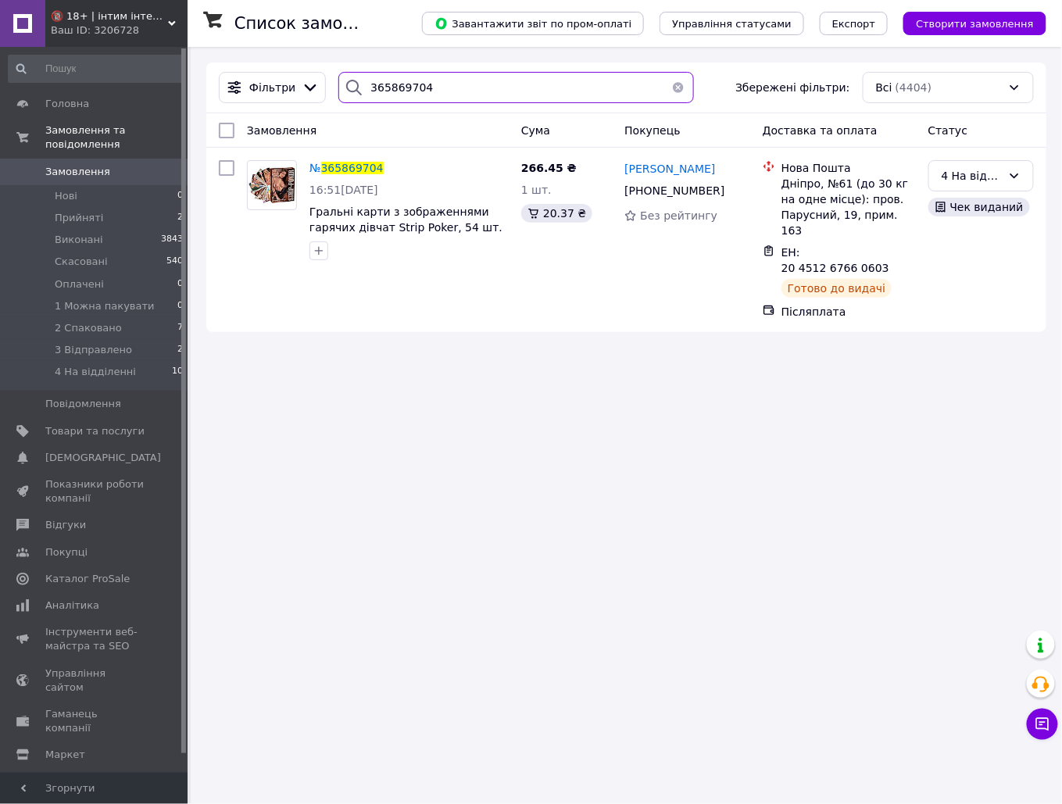
click at [429, 83] on input "365869704" at bounding box center [516, 87] width 356 height 31
paste input "910800"
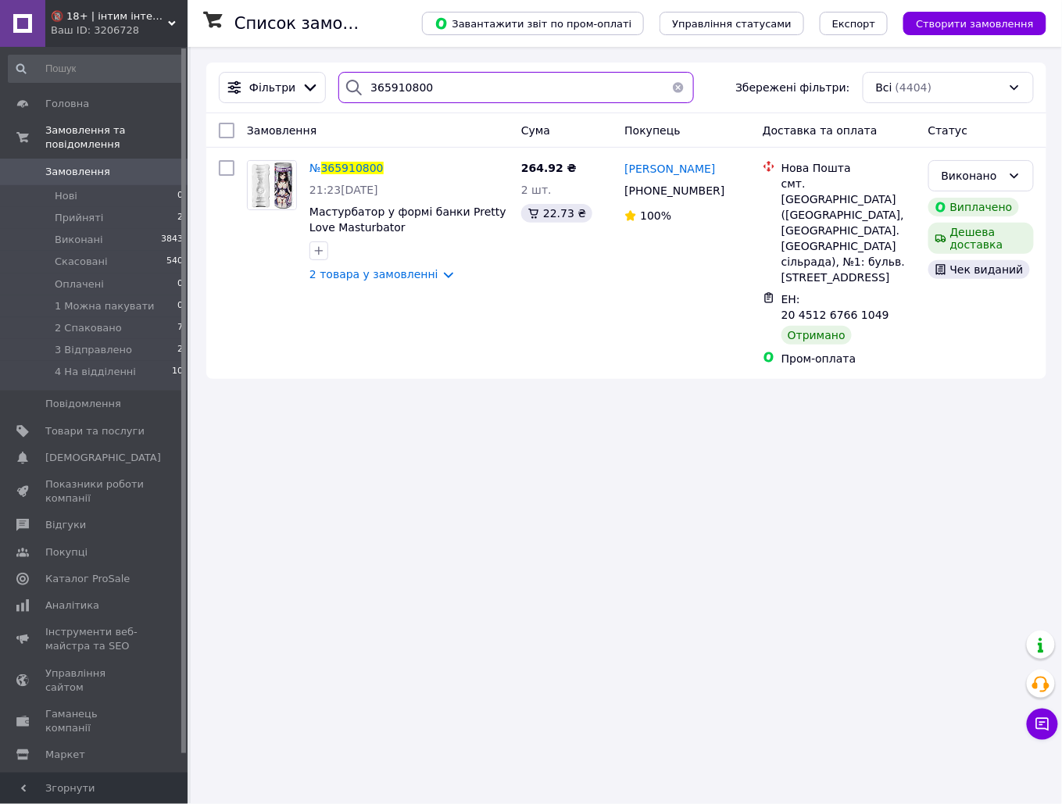
click at [525, 82] on input "365910800" at bounding box center [516, 87] width 356 height 31
paste input "8892"
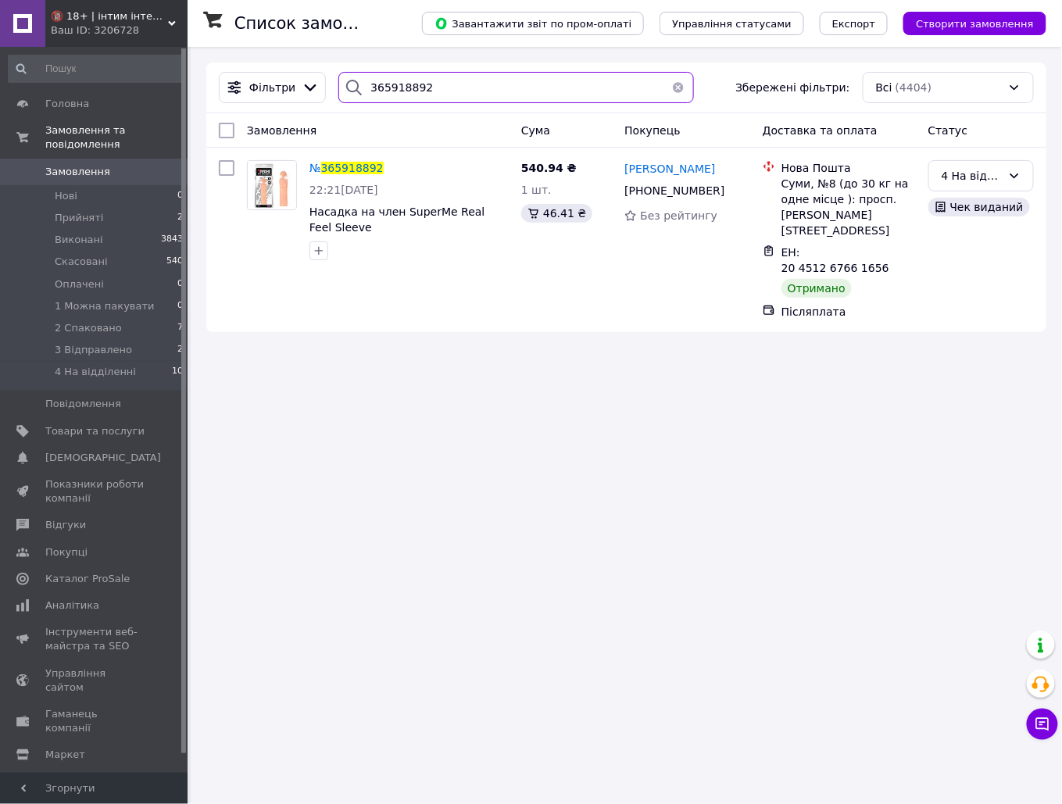
click at [493, 77] on input "365918892" at bounding box center [516, 87] width 356 height 31
paste input "28743"
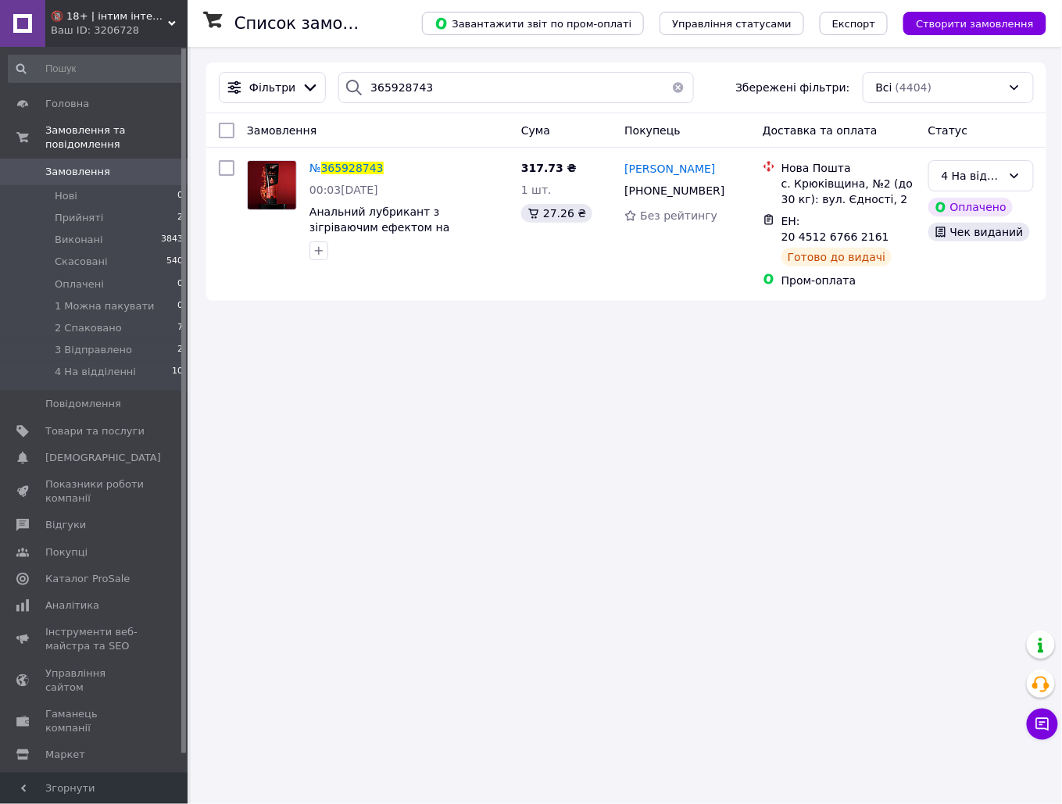
click at [388, 63] on div "Фільтри 365928743 Збережені фільтри: Всі (4404)" at bounding box center [626, 88] width 840 height 51
click at [400, 82] on input "365928743" at bounding box center [516, 87] width 356 height 31
paste input "31936"
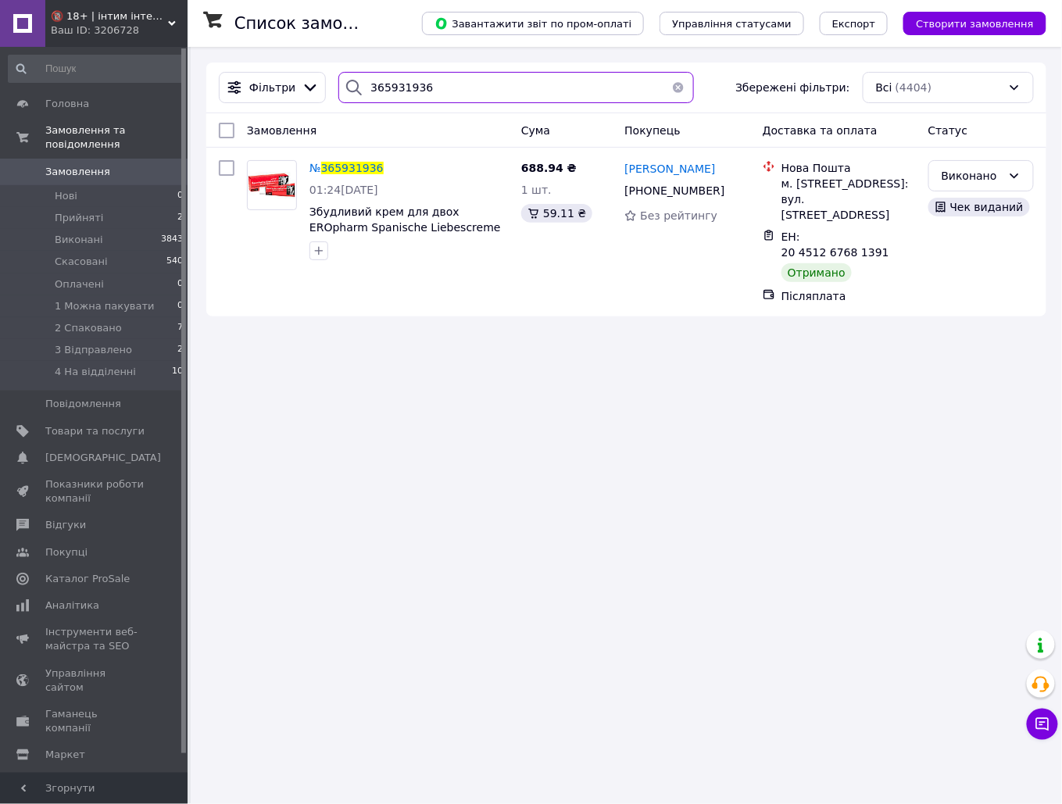
click at [486, 73] on input "365931936" at bounding box center [516, 87] width 356 height 31
paste input "5307"
click at [464, 86] on input "365953076" at bounding box center [516, 87] width 356 height 31
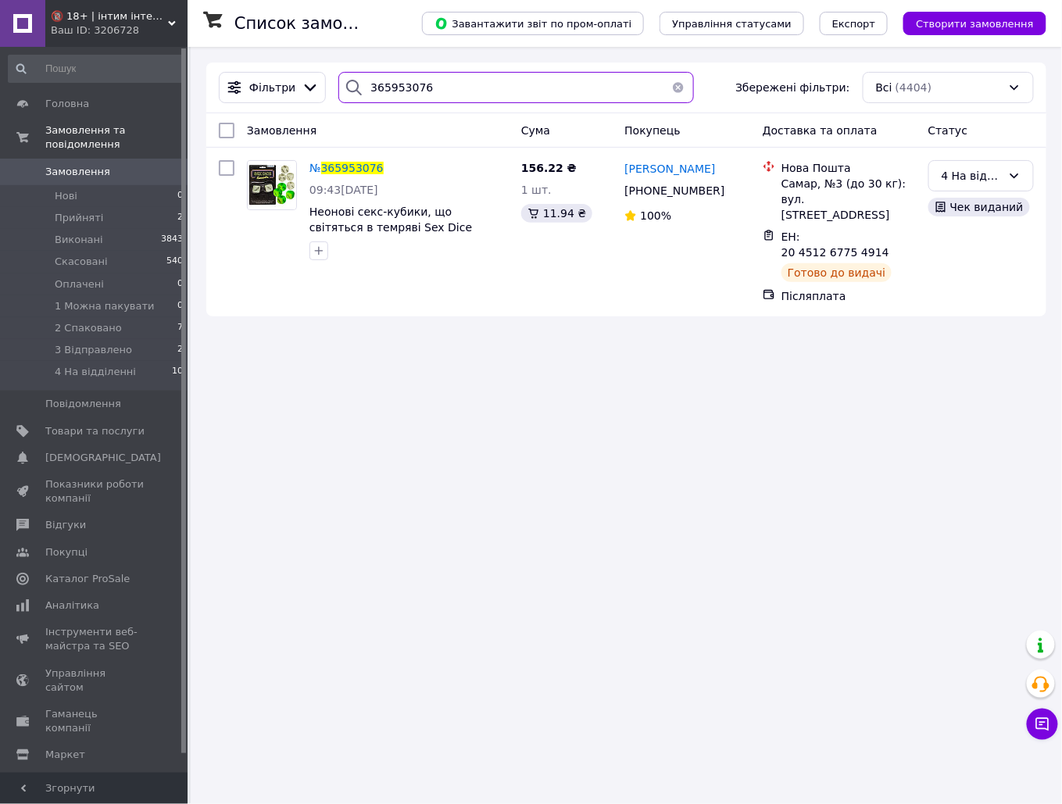
paste input "60101"
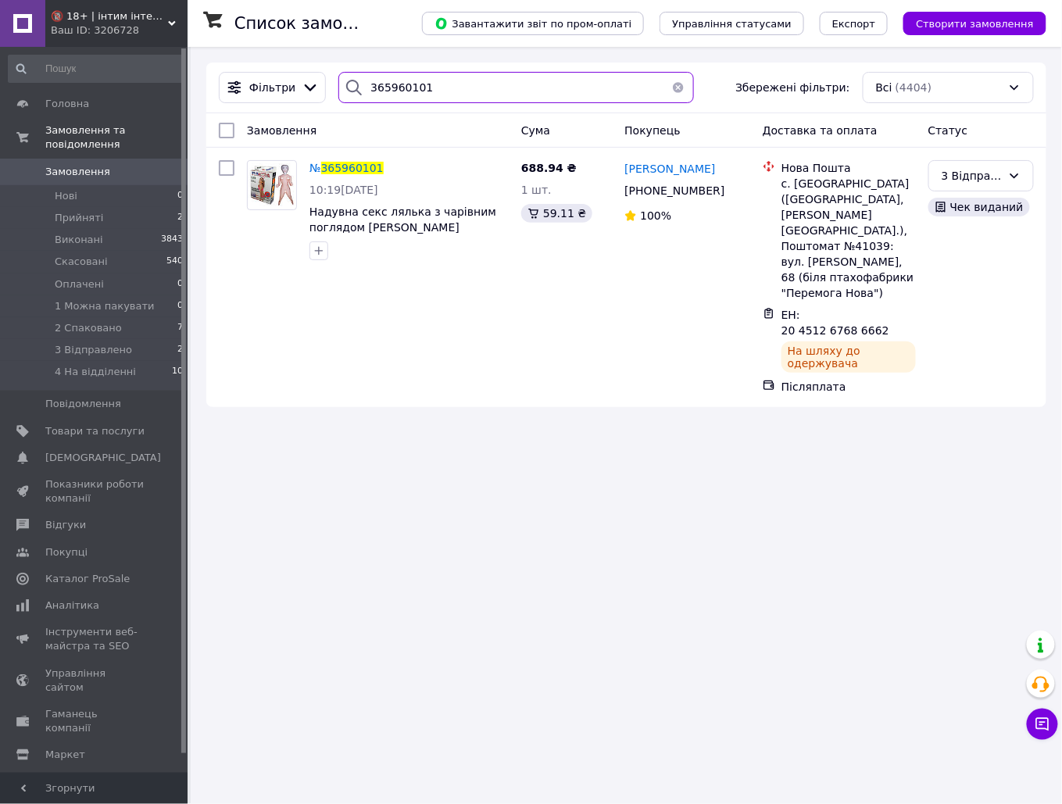
click at [443, 86] on input "365960101" at bounding box center [516, 87] width 356 height 31
click at [435, 73] on input "365960101" at bounding box center [516, 87] width 356 height 31
paste input "7279"
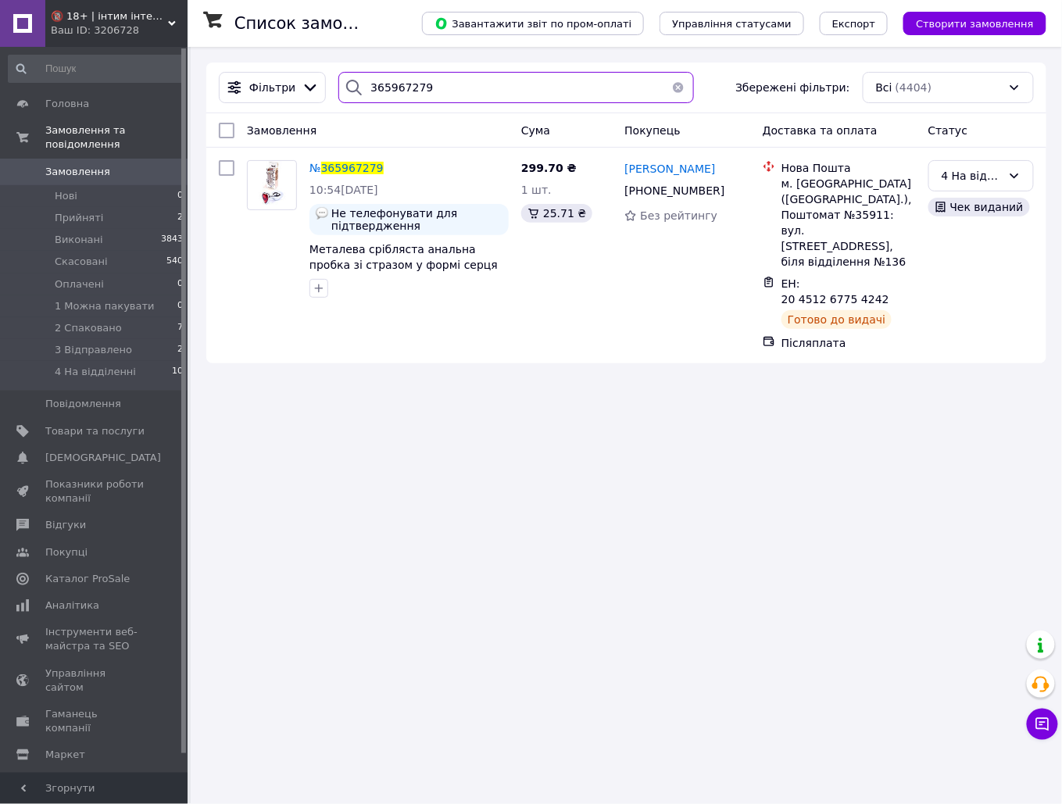
click at [535, 93] on input "365967279" at bounding box center [516, 87] width 356 height 31
paste input "602674"
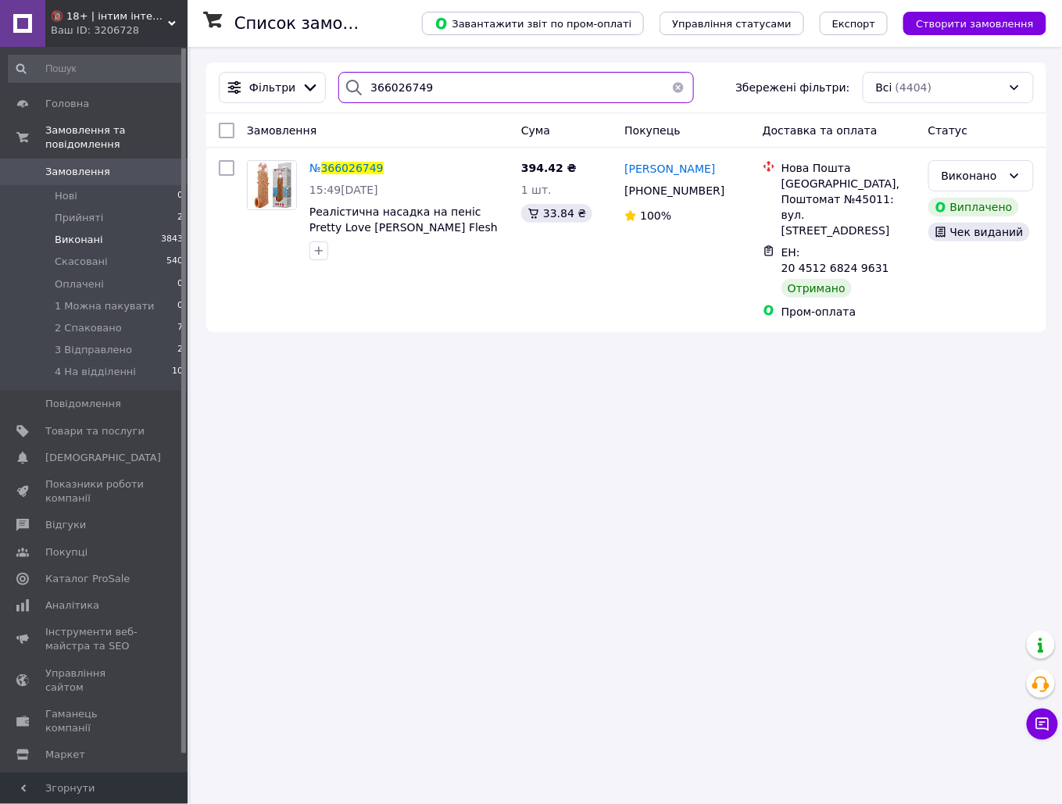
type input "366026749"
click at [116, 779] on span "Згорнути" at bounding box center [94, 788] width 188 height 31
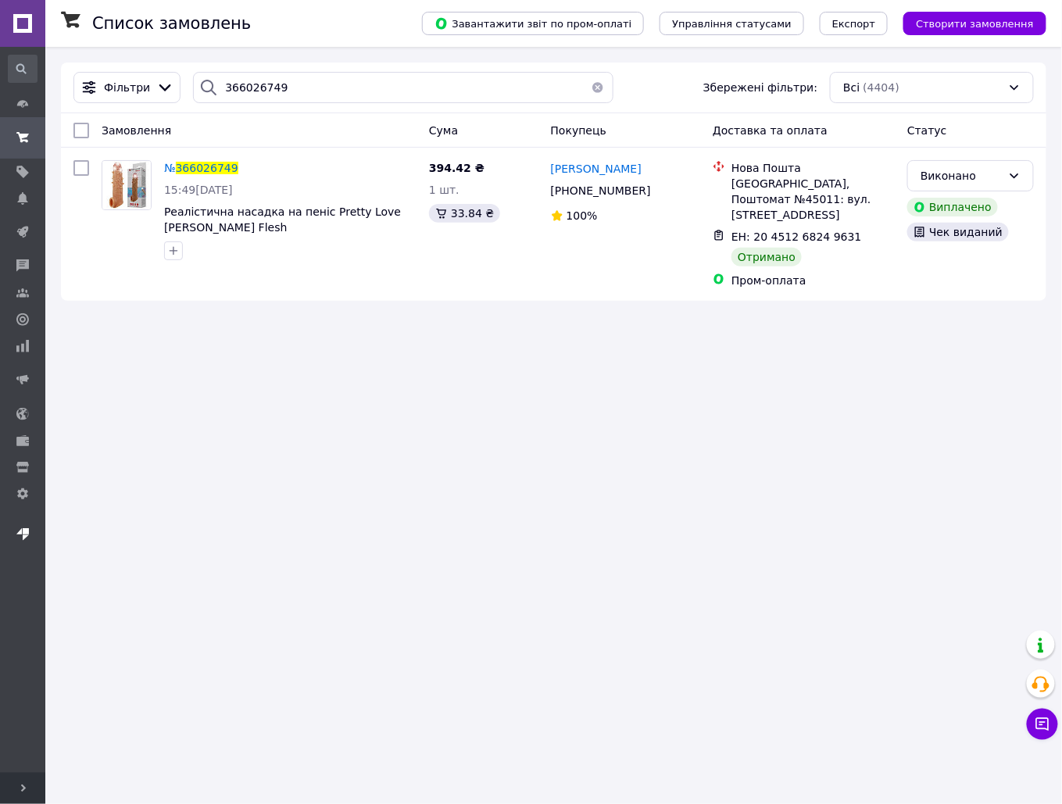
drag, startPoint x: 29, startPoint y: 518, endPoint x: 29, endPoint y: 532, distance: 13.3
click at [29, 520] on span at bounding box center [22, 535] width 45 height 43
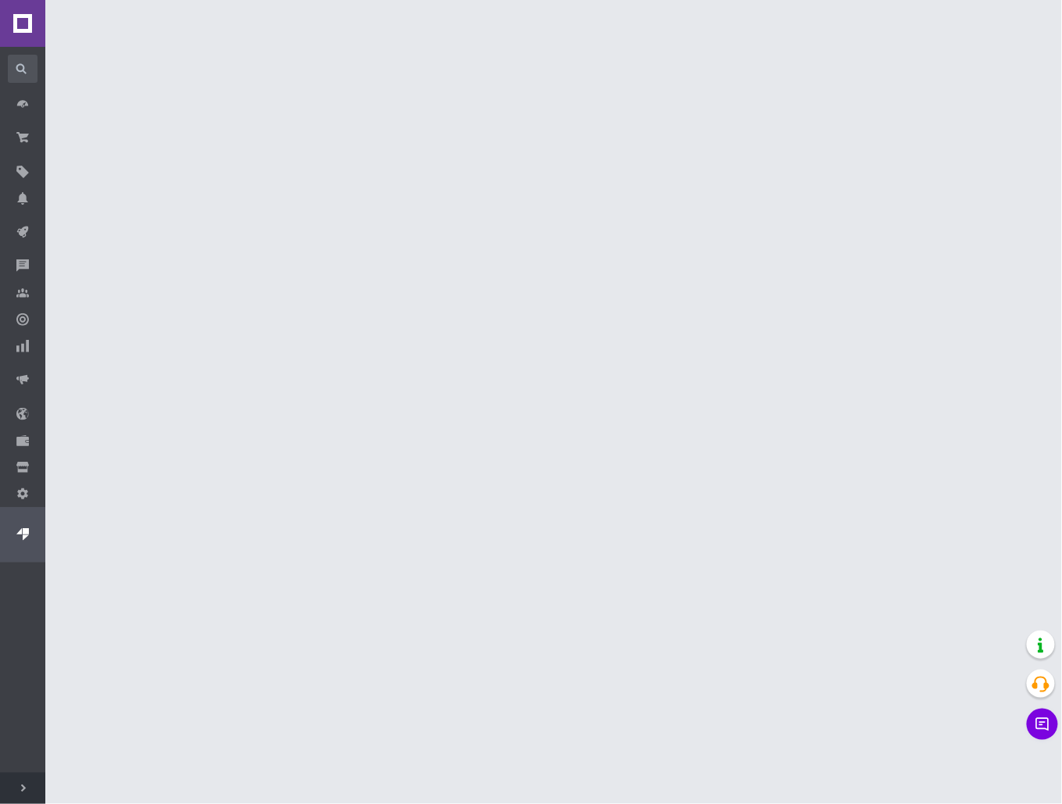
click at [34, 785] on span "Розгорнути" at bounding box center [22, 788] width 45 height 31
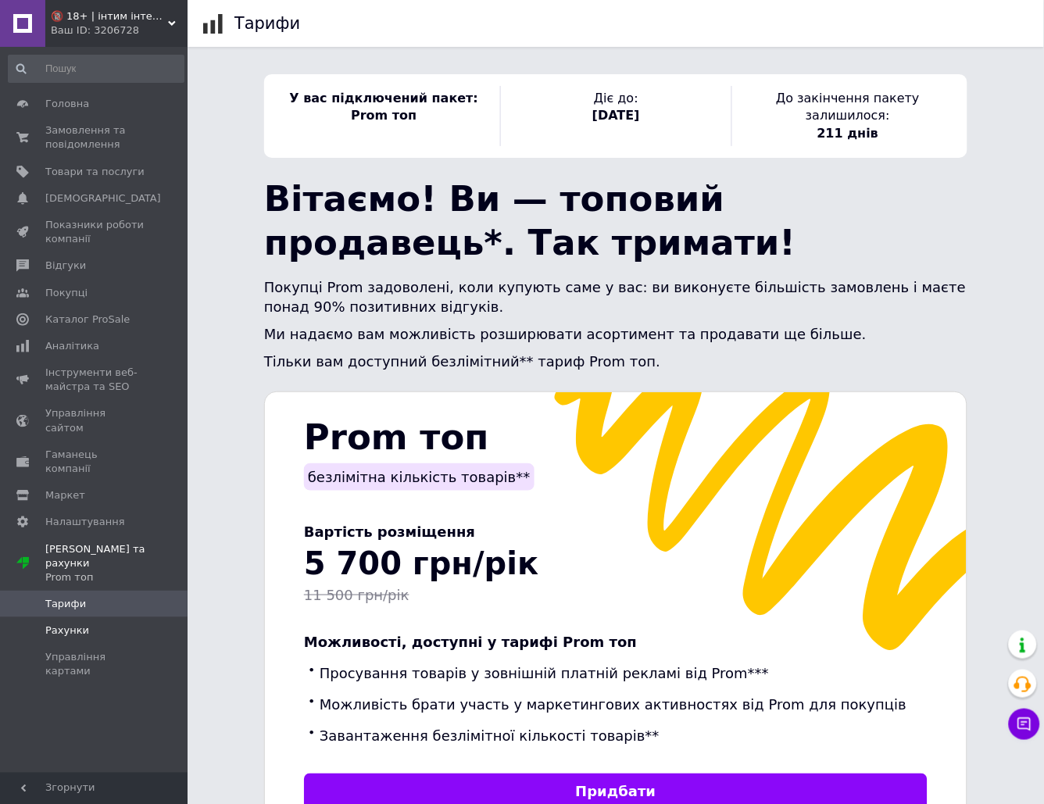
click at [68, 624] on span "Рахунки" at bounding box center [67, 631] width 44 height 14
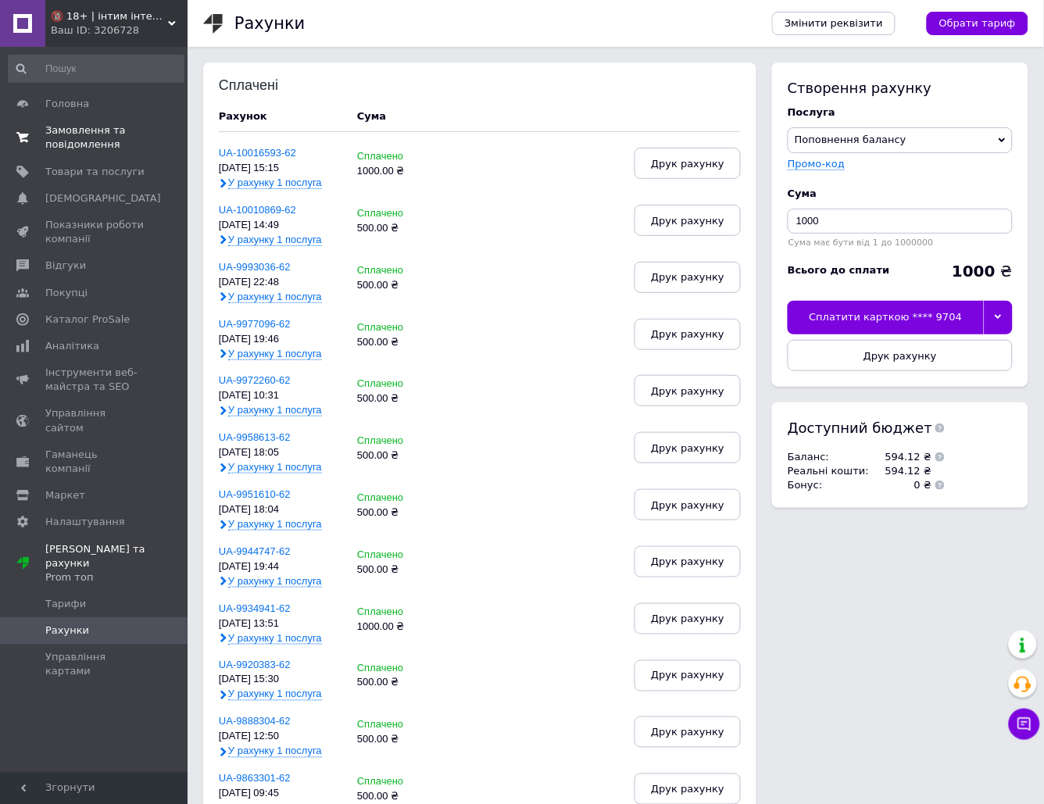
click at [84, 124] on span "Замовлення та повідомлення" at bounding box center [94, 138] width 99 height 28
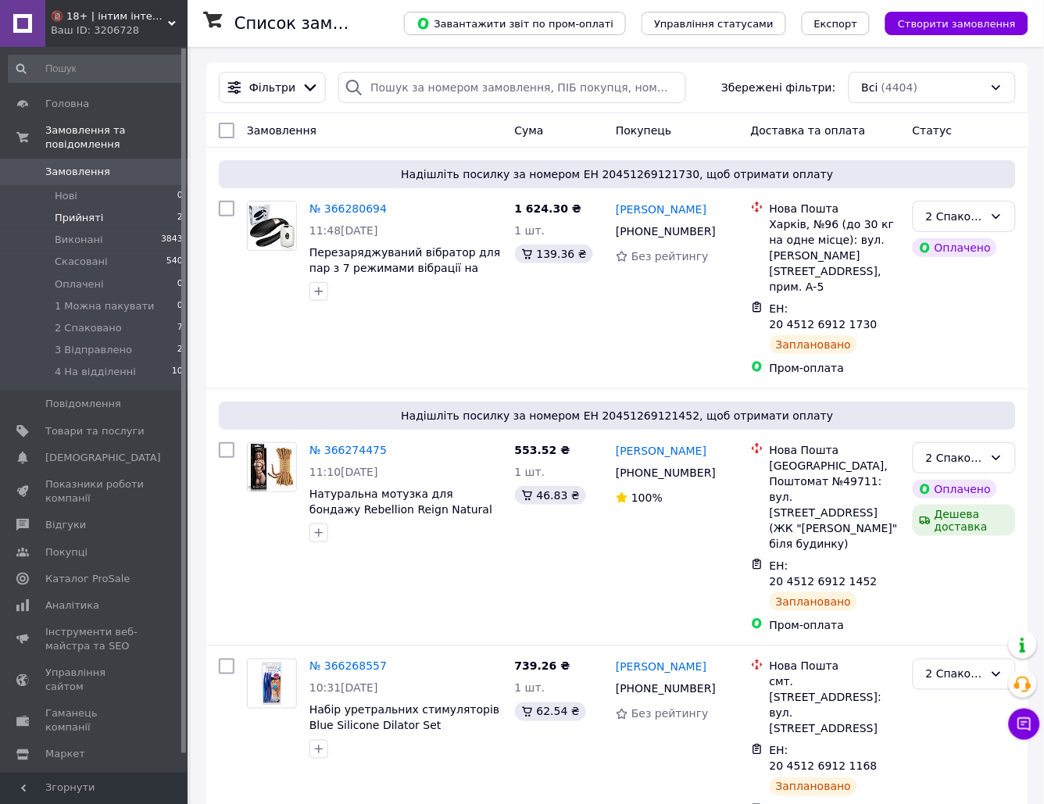
click at [112, 207] on li "Прийняті 2" at bounding box center [96, 218] width 192 height 22
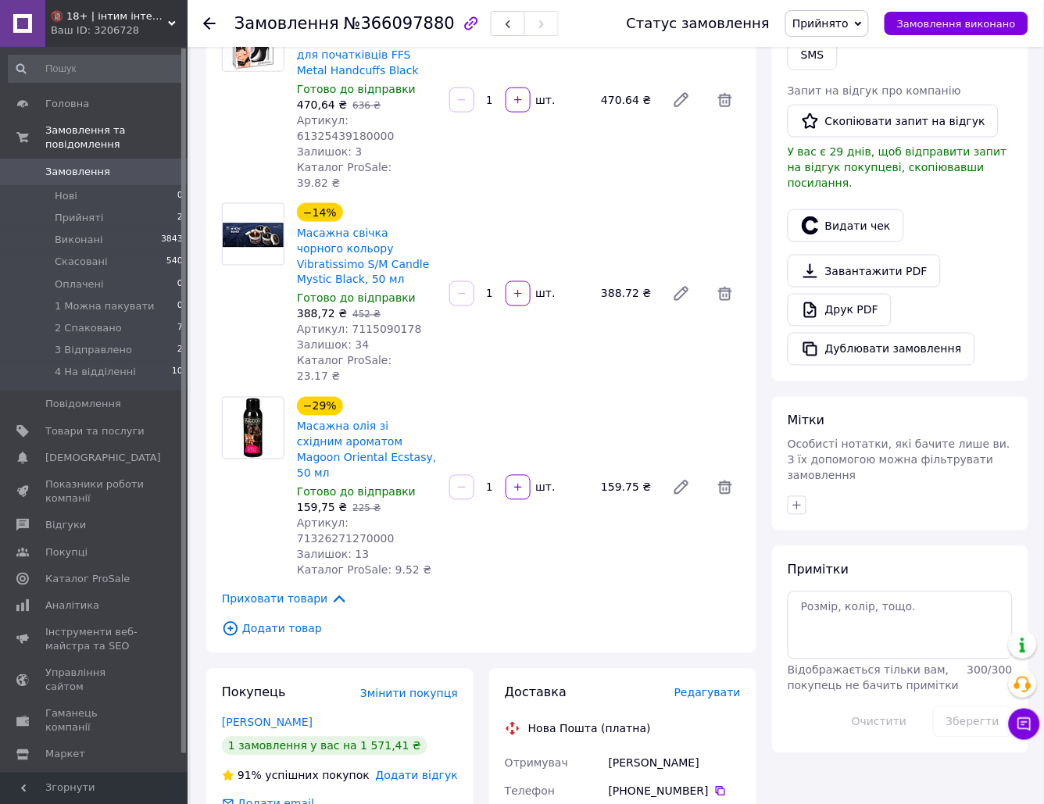
scroll to position [469, 0]
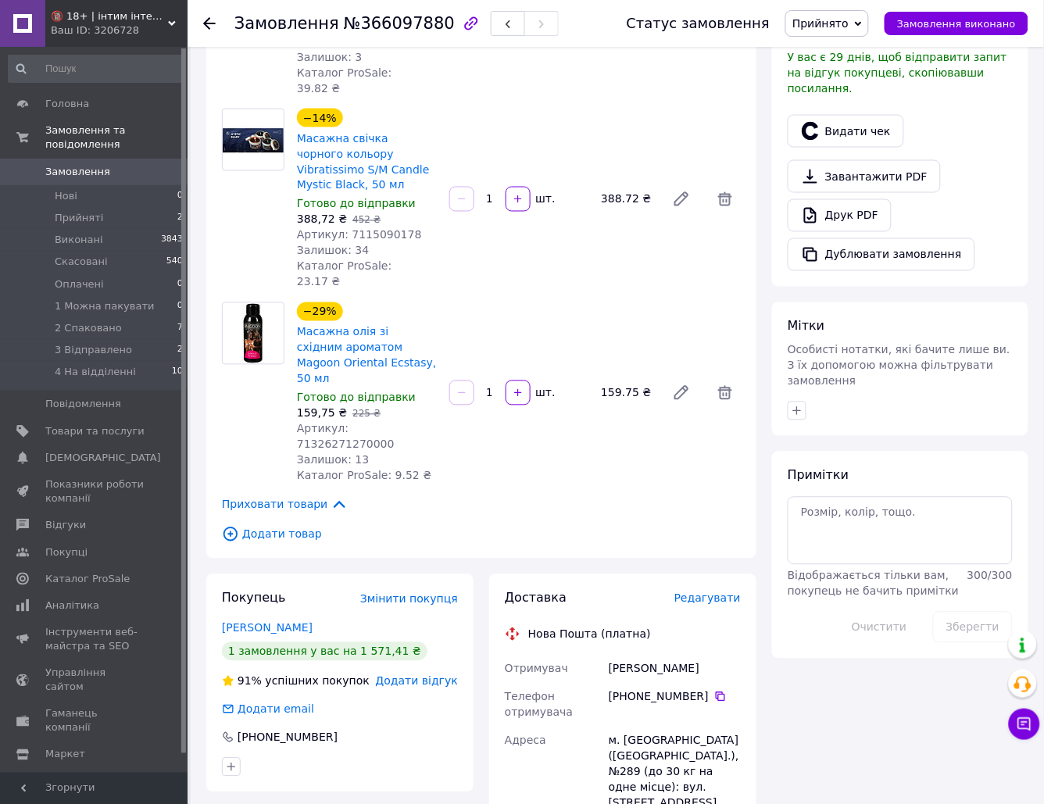
click at [621, 655] on div "[PERSON_NAME]" at bounding box center [675, 669] width 138 height 28
copy div "[PERSON_NAME]"
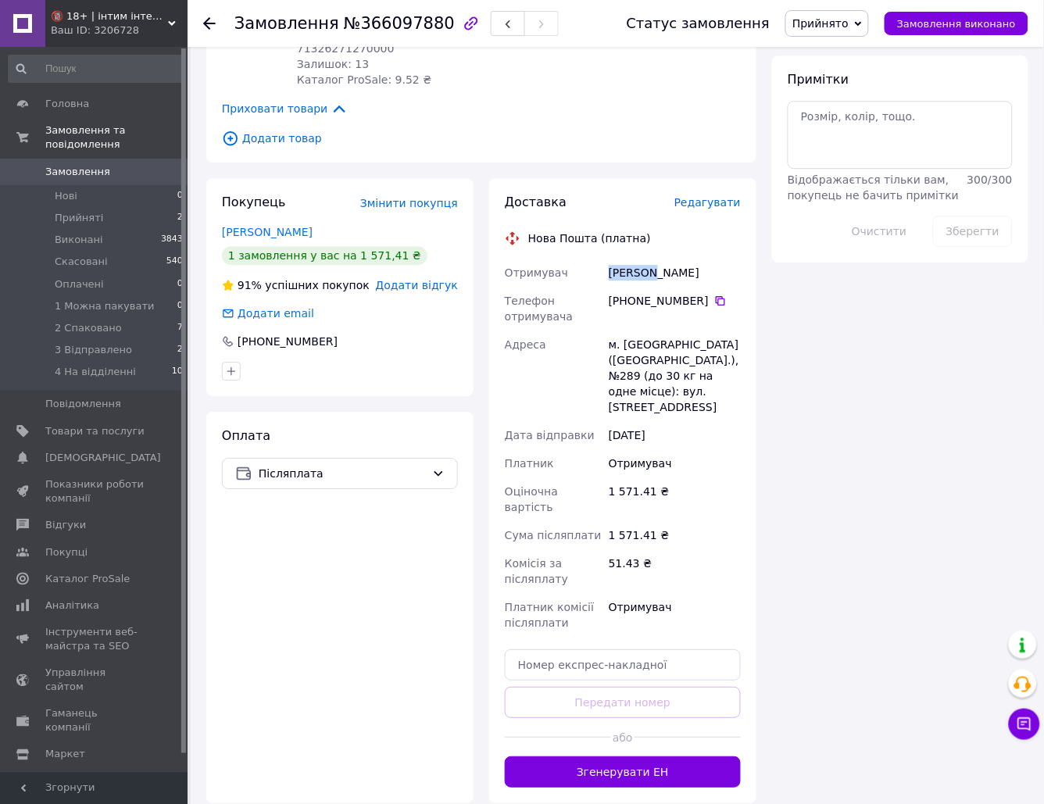
scroll to position [870, 0]
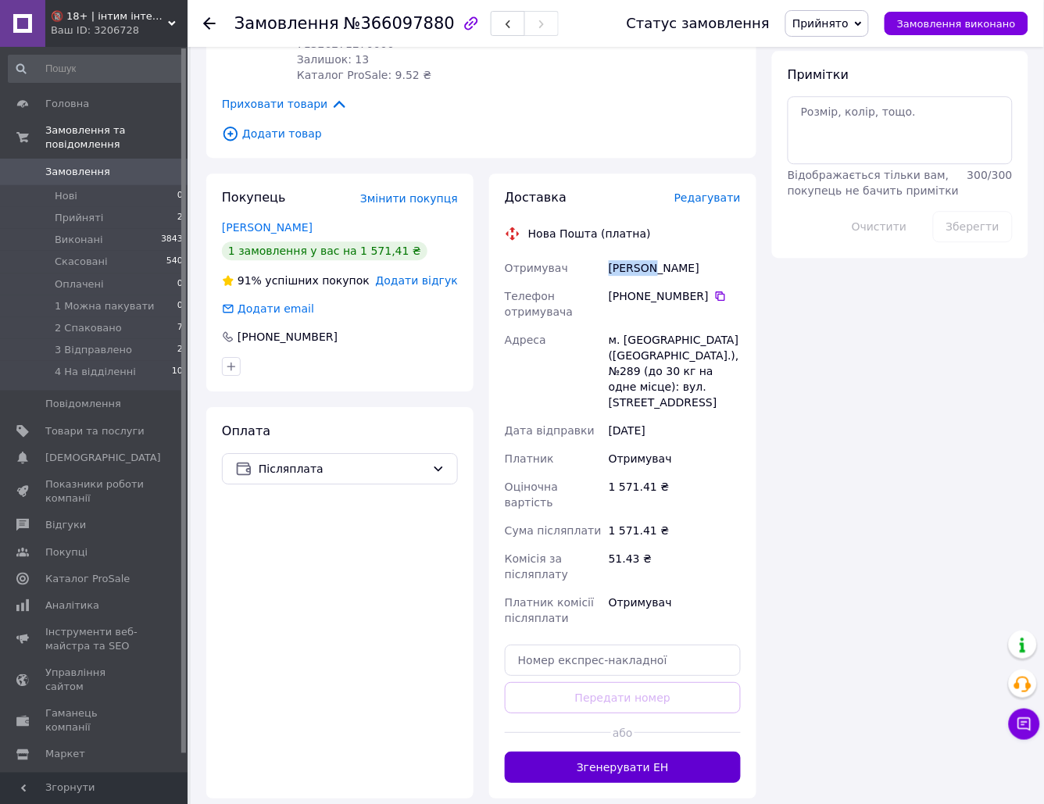
click at [639, 752] on button "Згенерувати ЕН" at bounding box center [623, 767] width 236 height 31
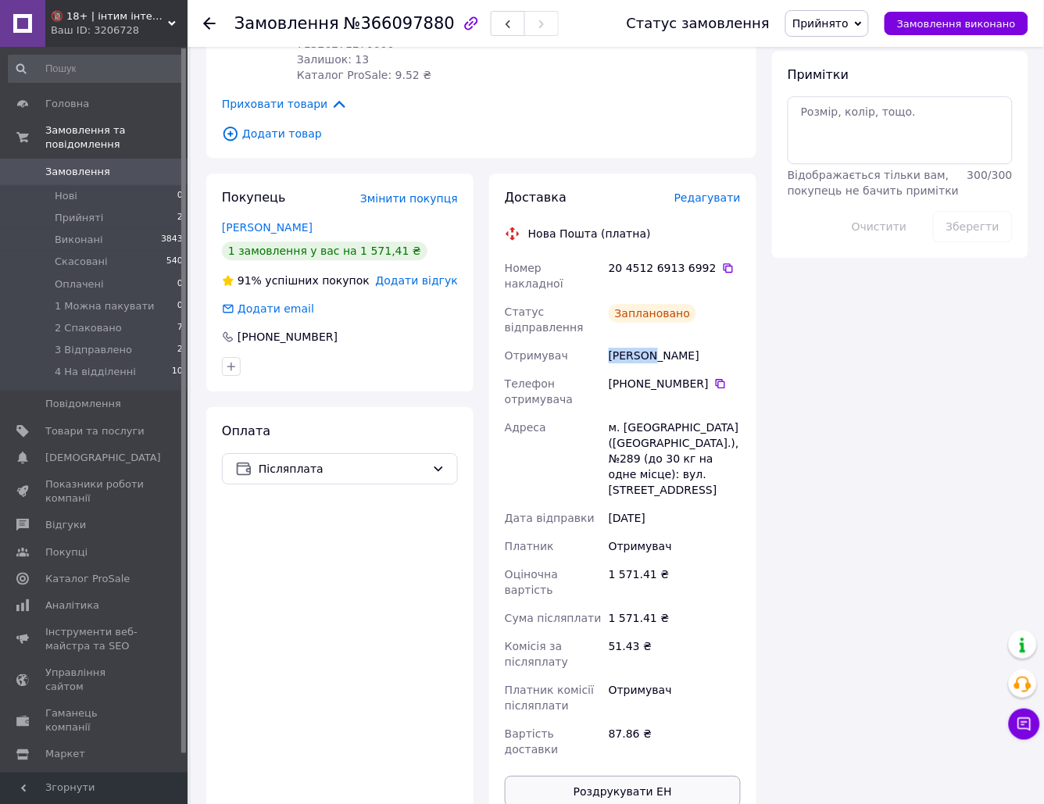
click at [632, 776] on button "Роздрукувати ЕН" at bounding box center [623, 791] width 236 height 31
click at [417, 535] on div "Оплата Післяплата" at bounding box center [339, 615] width 267 height 416
click at [815, 23] on span "Прийнято" at bounding box center [821, 23] width 56 height 13
click at [851, 155] on li "2 Спаковано" at bounding box center [844, 148] width 116 height 23
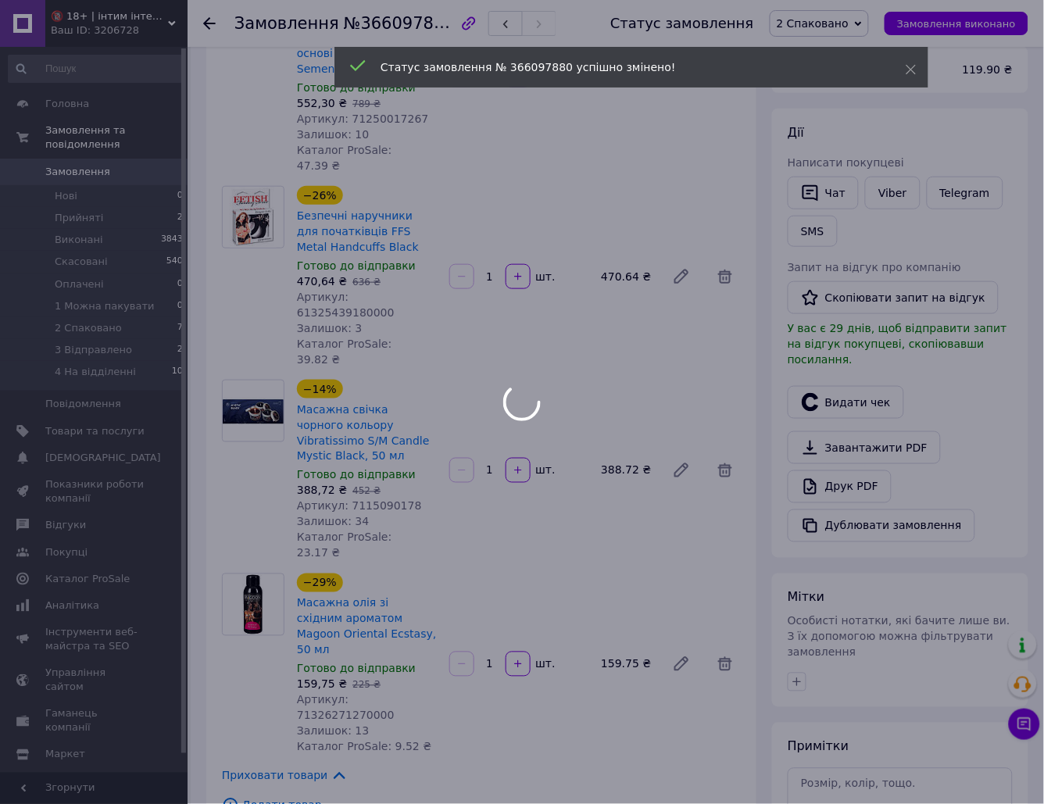
scroll to position [167, 0]
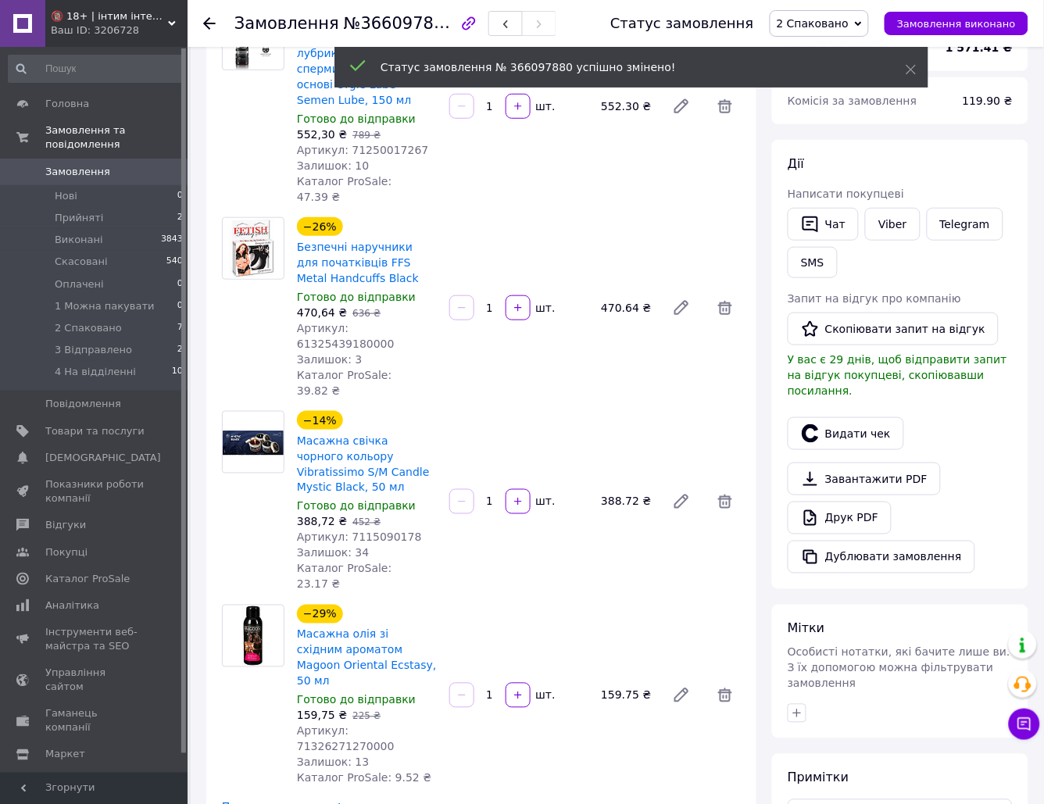
click at [384, 144] on span "Артикул: 71250017267" at bounding box center [363, 150] width 132 height 13
copy span "71250017267"
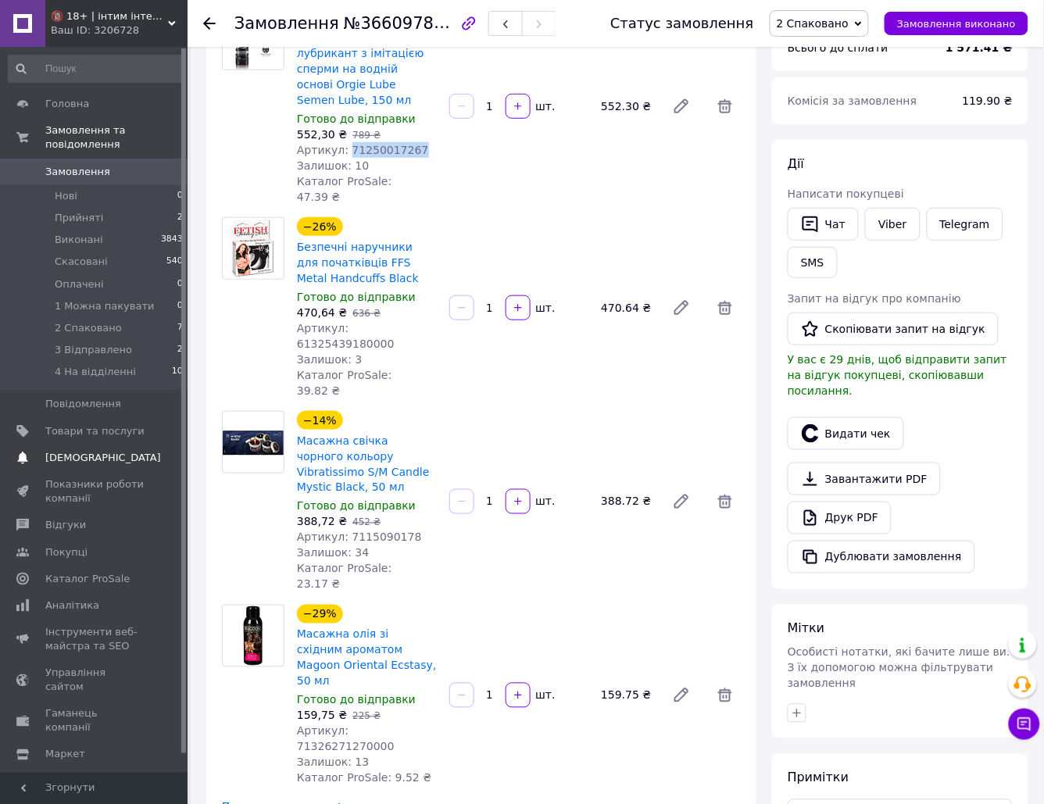
click at [107, 424] on span "Товари та послуги" at bounding box center [94, 431] width 99 height 14
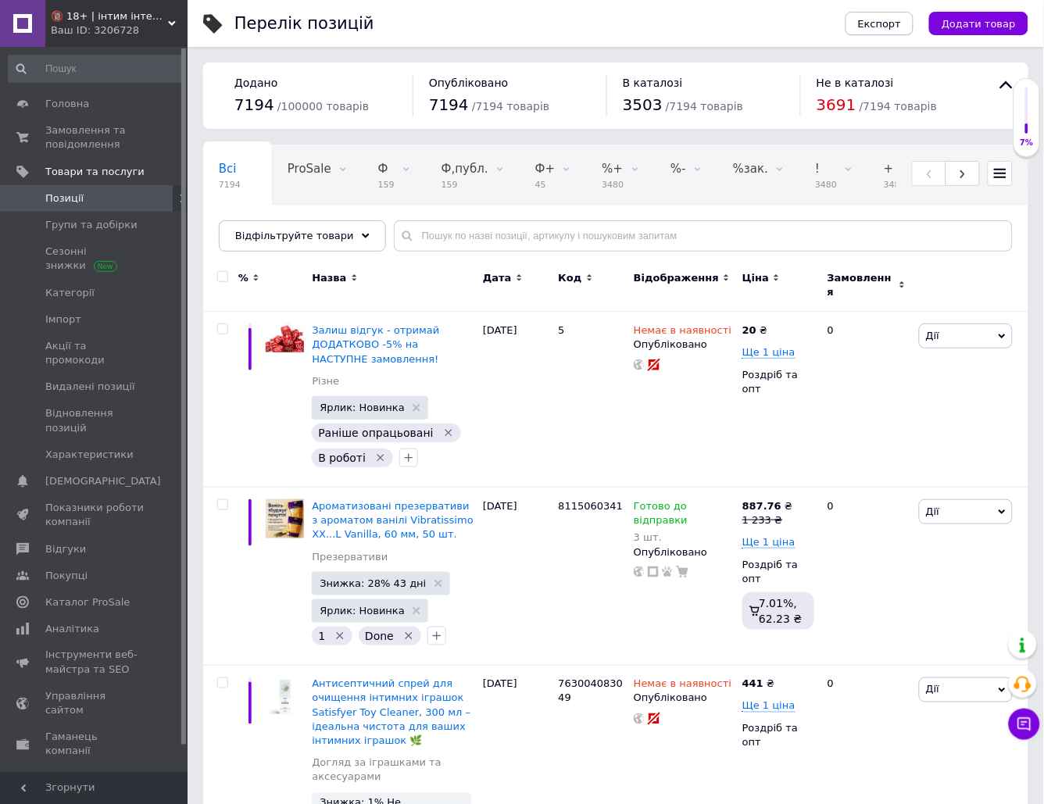
click at [901, 26] on span "Експорт" at bounding box center [880, 24] width 44 height 12
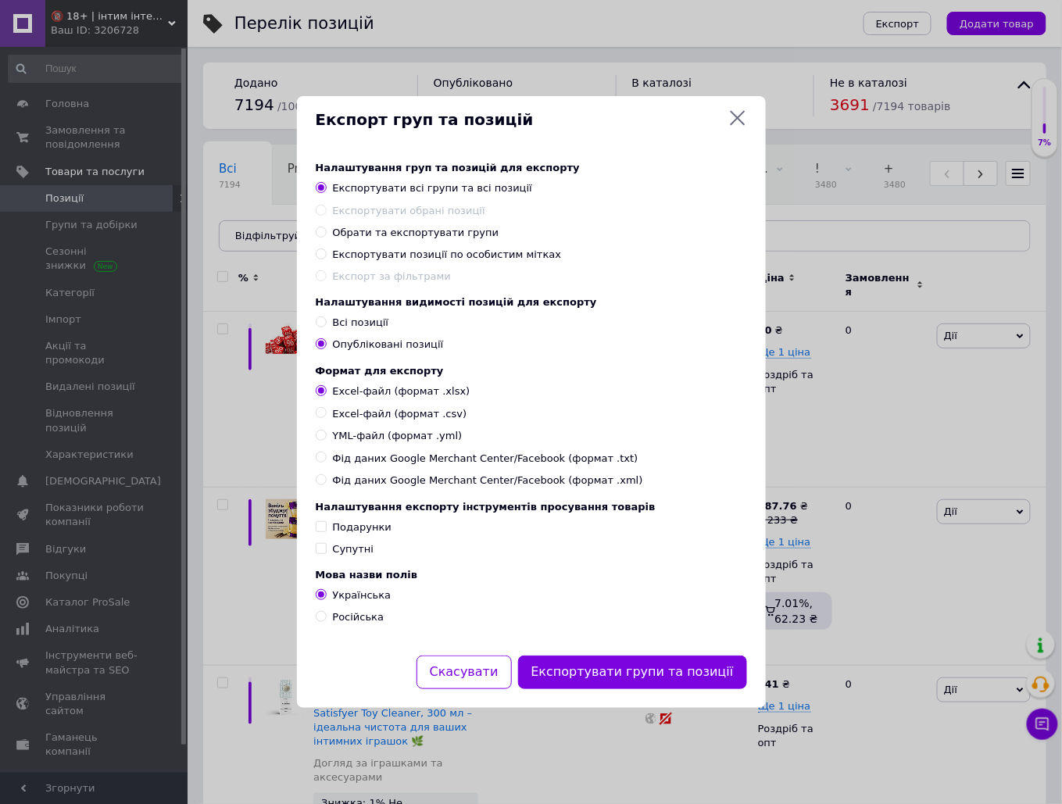
click at [335, 317] on span "Всі позиції" at bounding box center [361, 323] width 56 height 12
click at [326, 317] on input "Всі позиції" at bounding box center [321, 322] width 10 height 10
radio input "true"
click at [604, 689] on button "Експортувати групи та позиції" at bounding box center [632, 673] width 229 height 34
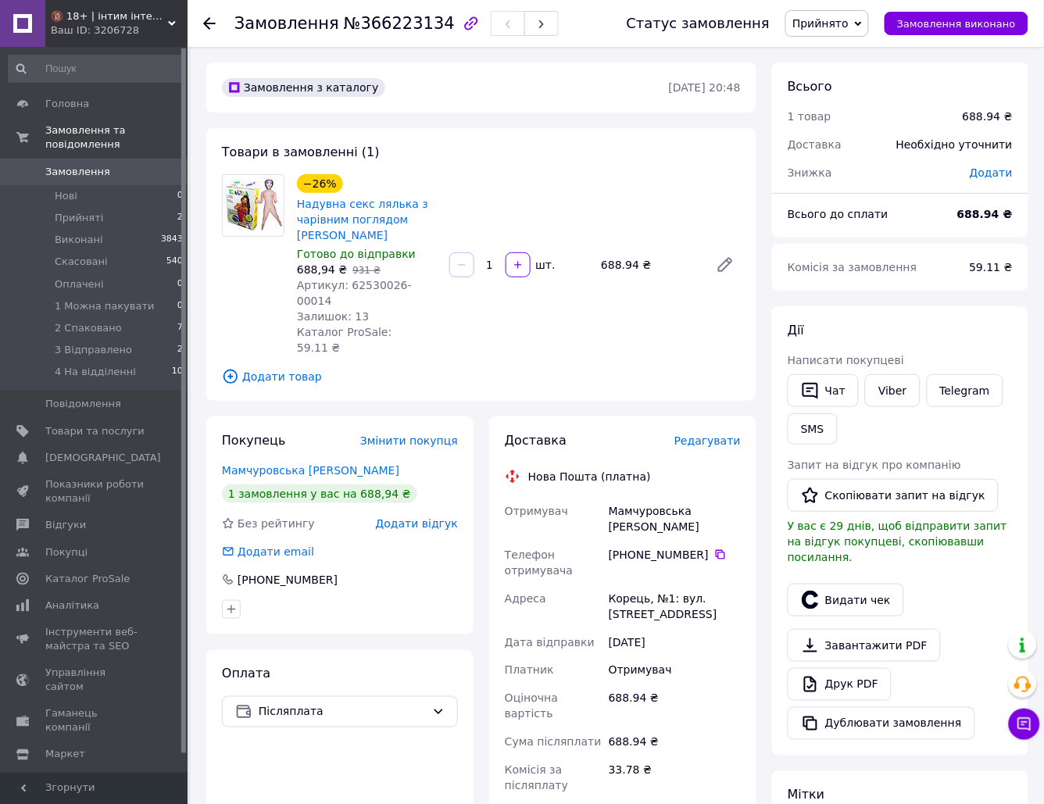
click at [645, 497] on div "Мамчуровська [PERSON_NAME]" at bounding box center [675, 519] width 138 height 44
click at [645, 497] on div "Мамчуровська Діана" at bounding box center [675, 519] width 138 height 44
copy div "Мамчуровська"
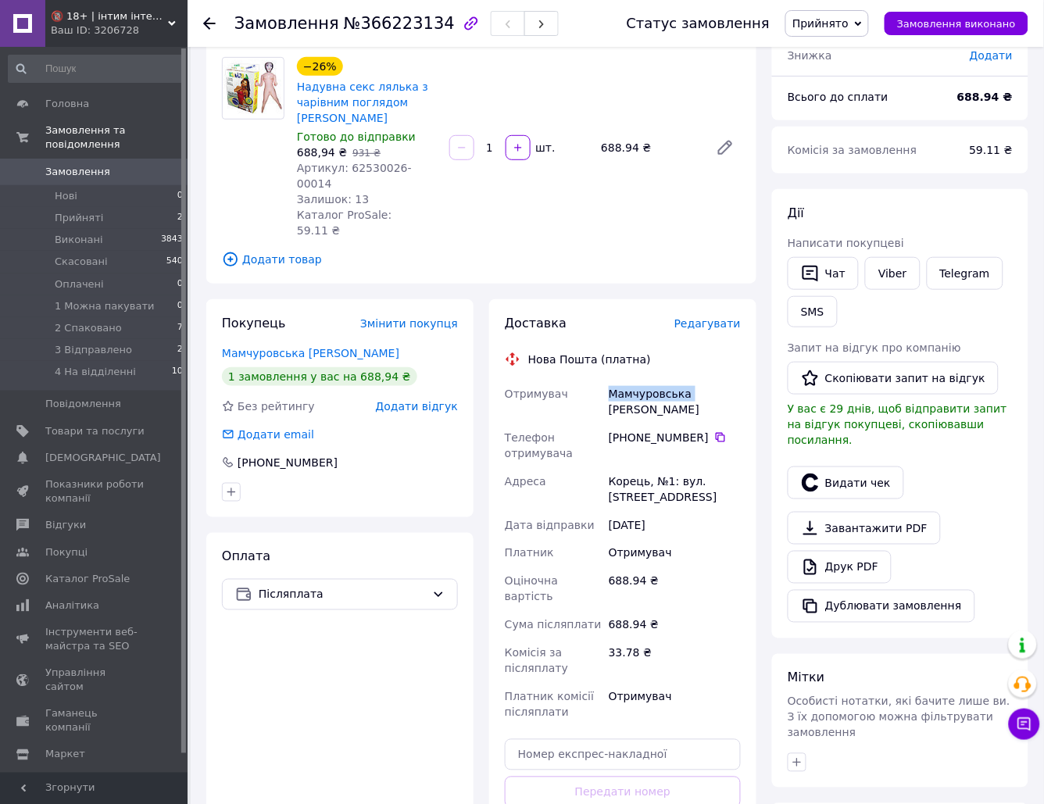
scroll to position [309, 0]
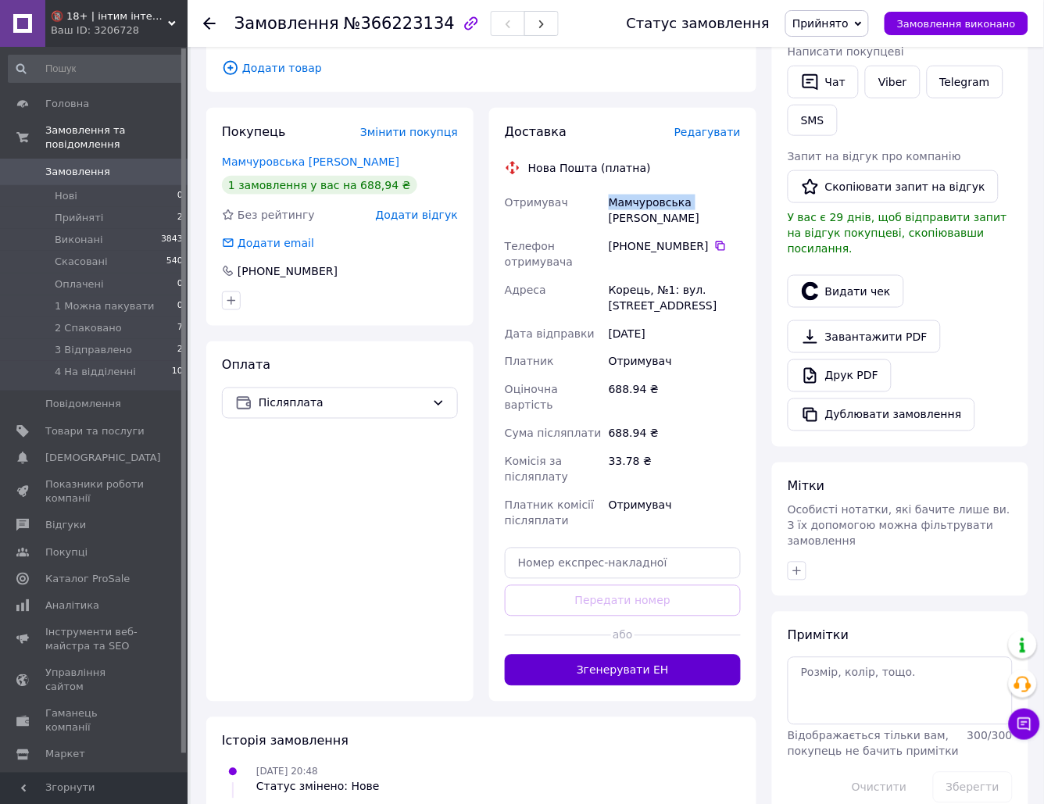
click at [663, 655] on button "Згенерувати ЕН" at bounding box center [623, 670] width 236 height 31
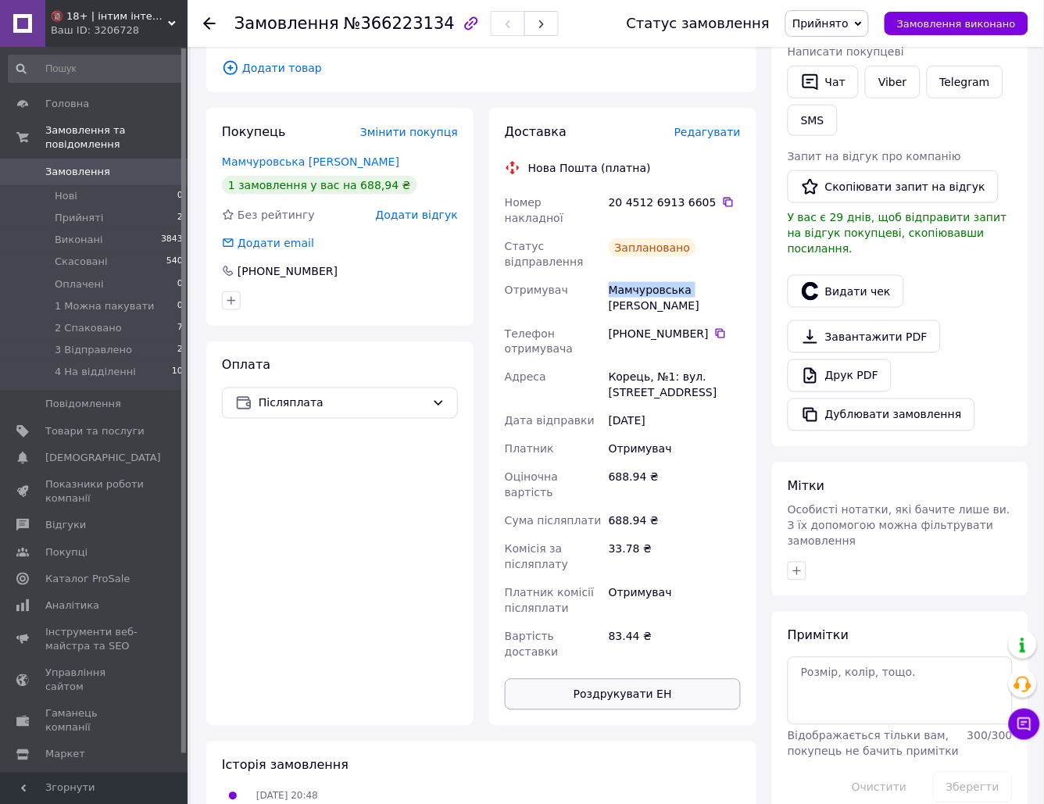
click at [609, 679] on button "Роздрукувати ЕН" at bounding box center [623, 694] width 236 height 31
click at [829, 23] on span "Прийнято" at bounding box center [821, 23] width 56 height 13
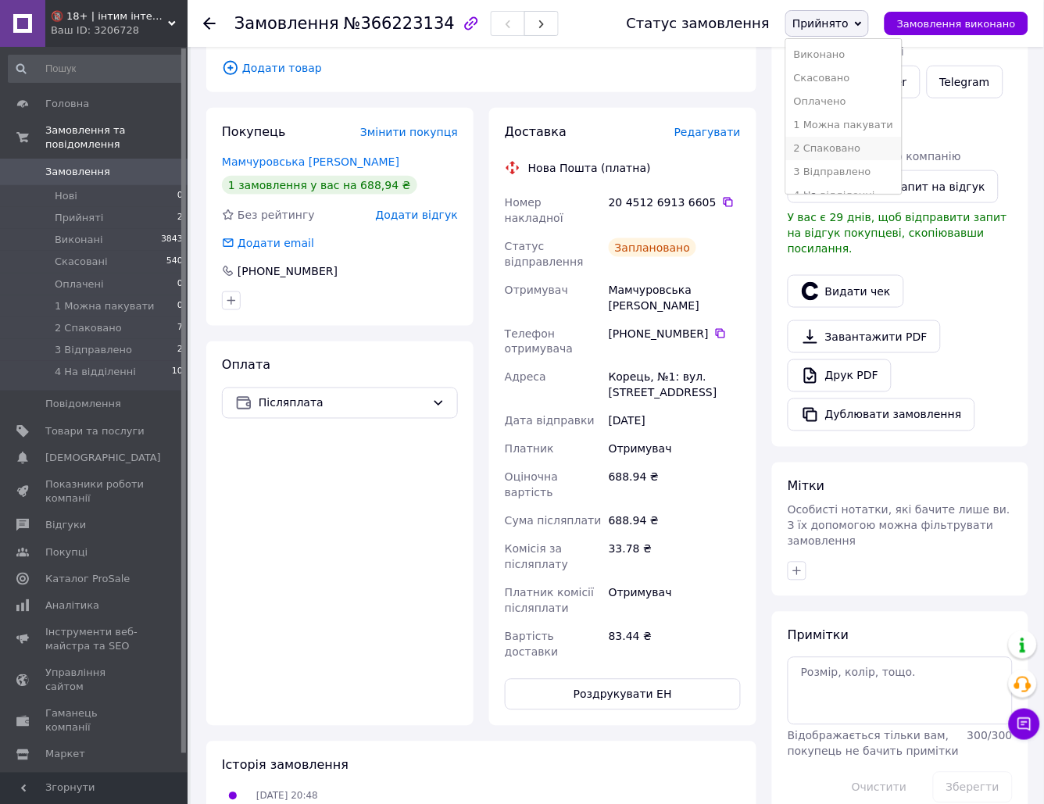
click at [845, 142] on li "2 Спаковано" at bounding box center [844, 148] width 116 height 23
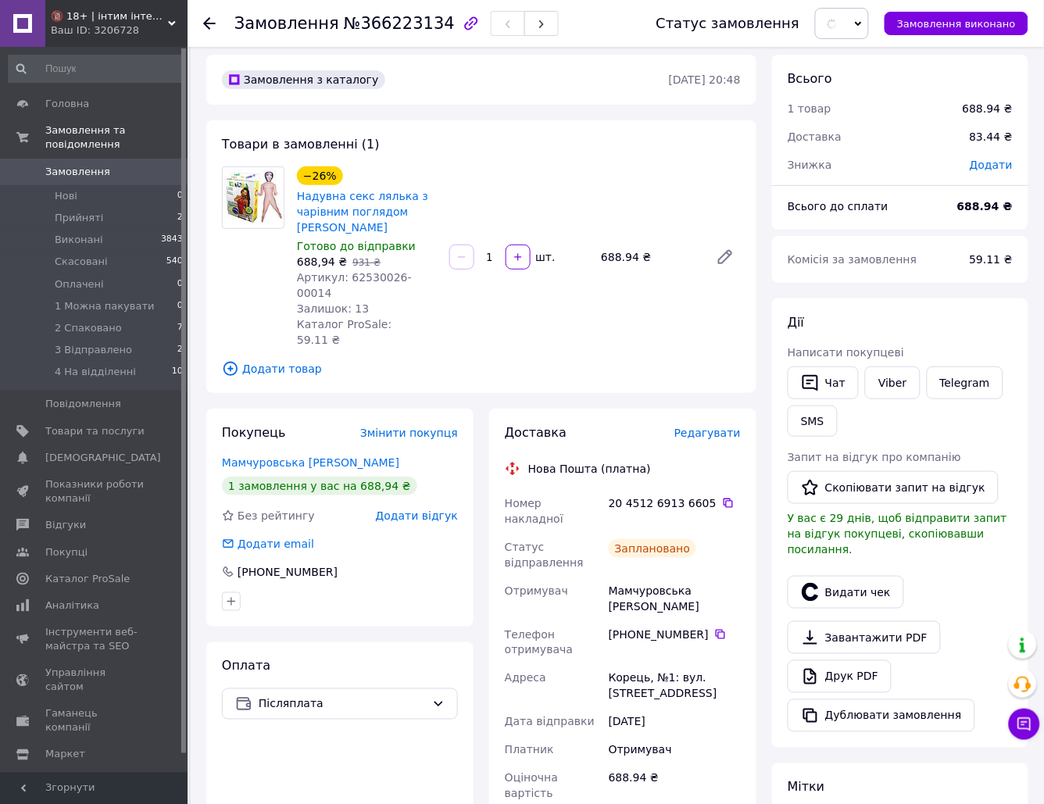
scroll to position [0, 0]
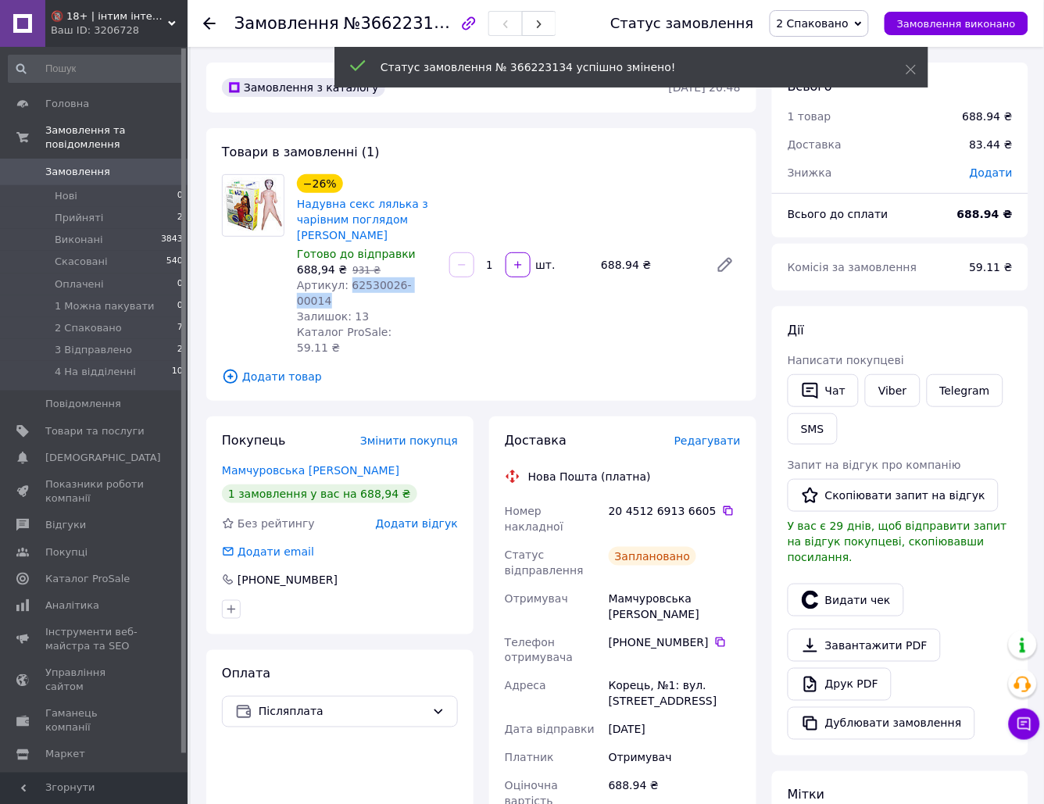
drag, startPoint x: 426, startPoint y: 271, endPoint x: 342, endPoint y: 271, distance: 84.4
click at [342, 278] on div "Артикул: 62530026-00014" at bounding box center [367, 293] width 140 height 31
copy span "62530026-00014"
